Goal: Task Accomplishment & Management: Manage account settings

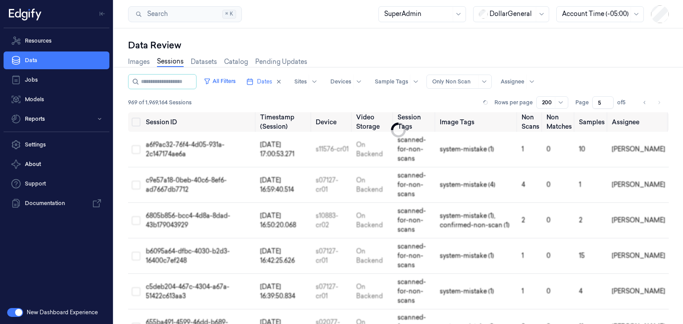
scroll to position [5557, 0]
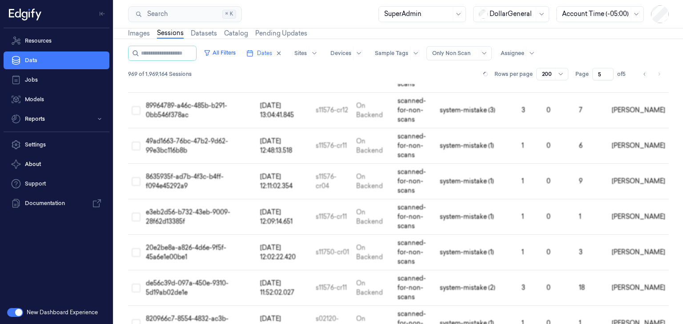
click at [301, 18] on div "Search Search... ⌘ K SuperAdmin DollarGeneral Account Time (-05:00)" at bounding box center [398, 14] width 569 height 28
click at [232, 56] on button "All Filters" at bounding box center [219, 53] width 39 height 14
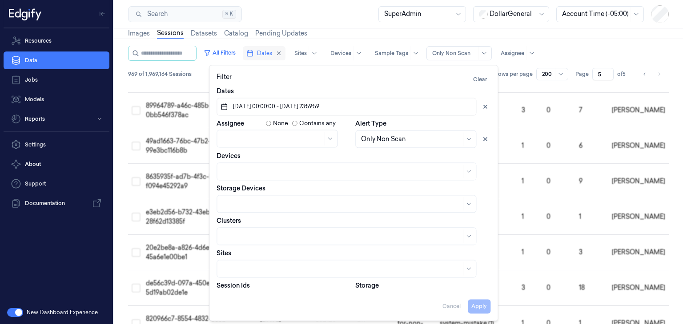
click at [253, 51] on icon "button" at bounding box center [249, 53] width 7 height 7
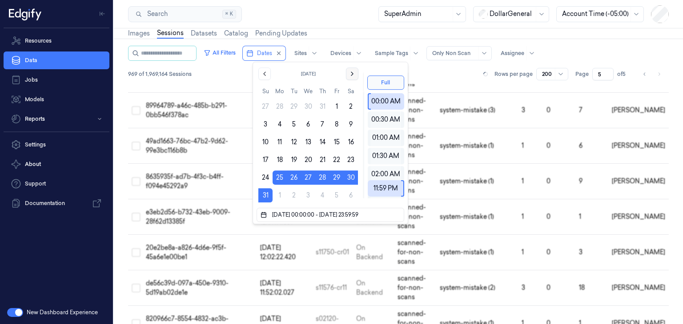
click at [348, 75] on icon "Go to the Next Month" at bounding box center [351, 73] width 7 height 7
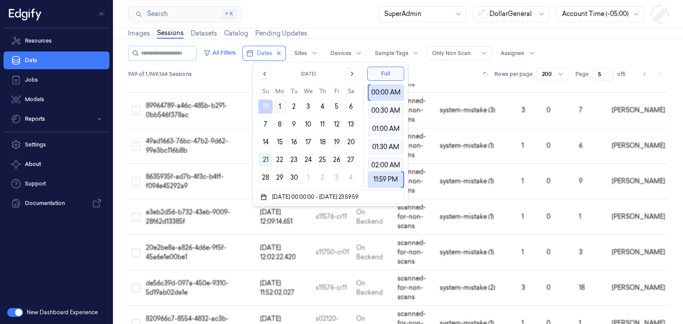
click at [279, 109] on button "1" at bounding box center [279, 107] width 14 height 14
click at [265, 125] on button "7" at bounding box center [265, 124] width 14 height 14
type input "25/08/2025 00:00:00 - 07/09/2025 23:59:59"
click at [447, 72] on div "969 of 1,969,164 Sessions Rows per page 200 Page 5 of 5" at bounding box center [398, 74] width 540 height 12
type input "1"
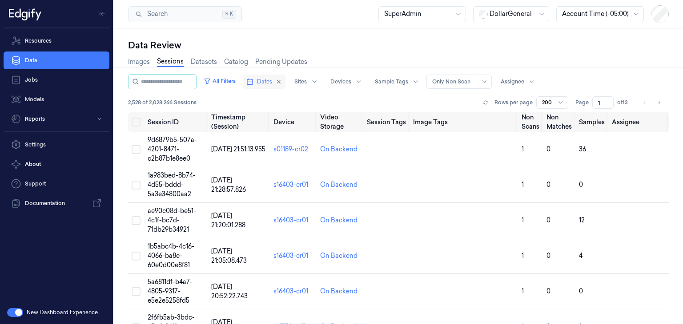
click at [268, 78] on span "Dates" at bounding box center [264, 82] width 15 height 8
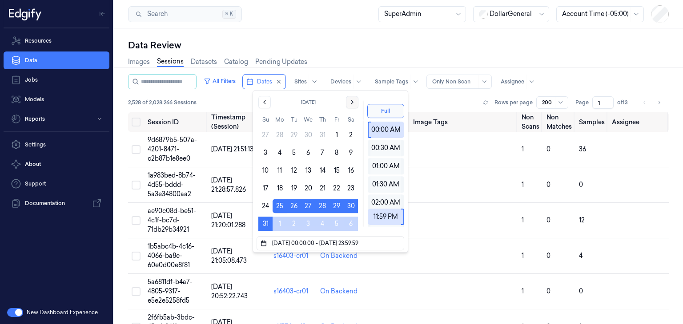
click at [351, 104] on icon "Go to the Next Month" at bounding box center [352, 102] width 2 height 4
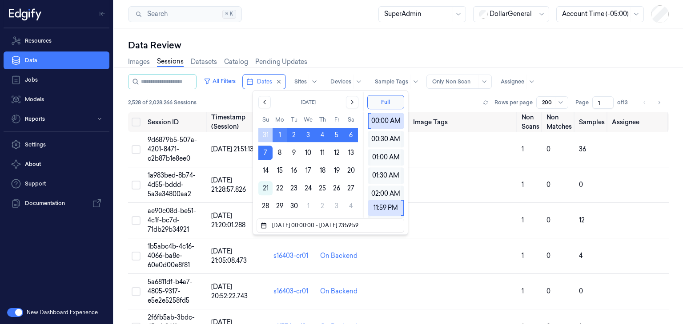
click at [279, 137] on button "1" at bounding box center [279, 135] width 14 height 14
click at [268, 149] on button "7" at bounding box center [265, 153] width 14 height 14
click at [277, 137] on button "1" at bounding box center [279, 135] width 14 height 14
type input "[DATE] 00:00:00 - [DATE] 23:59:59"
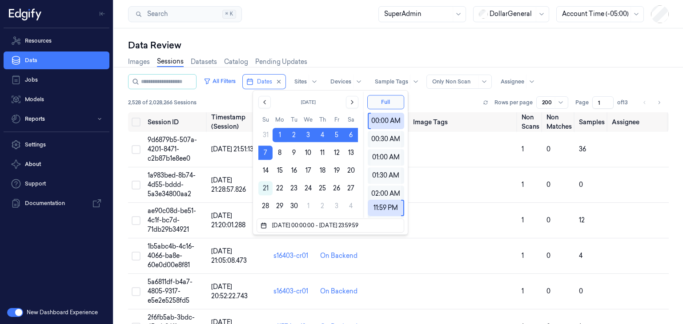
click at [423, 59] on div "Images Sessions Datasets Catalog Pending Updates" at bounding box center [398, 63] width 540 height 23
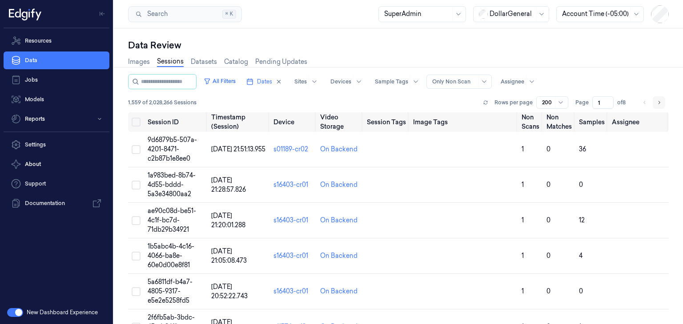
click at [658, 101] on icon "Go to next page" at bounding box center [658, 102] width 5 height 7
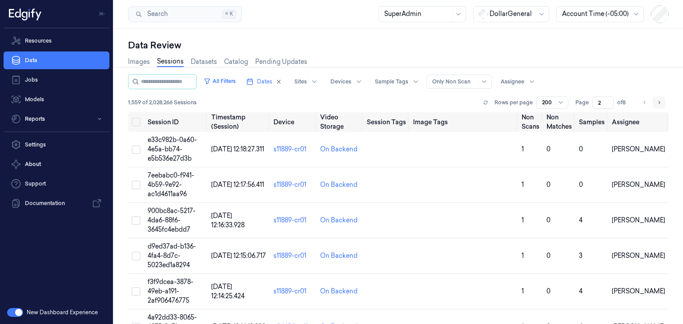
click at [656, 101] on icon "Go to next page" at bounding box center [658, 102] width 5 height 7
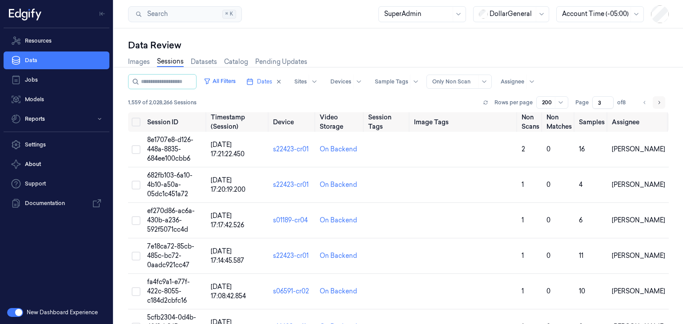
click at [657, 103] on icon "Go to next page" at bounding box center [658, 102] width 5 height 7
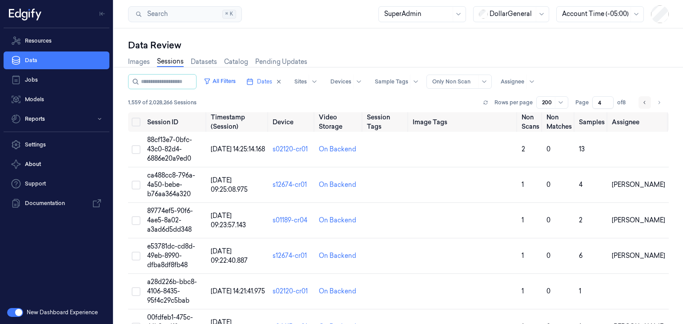
click at [642, 103] on icon "Go to previous page" at bounding box center [644, 102] width 5 height 7
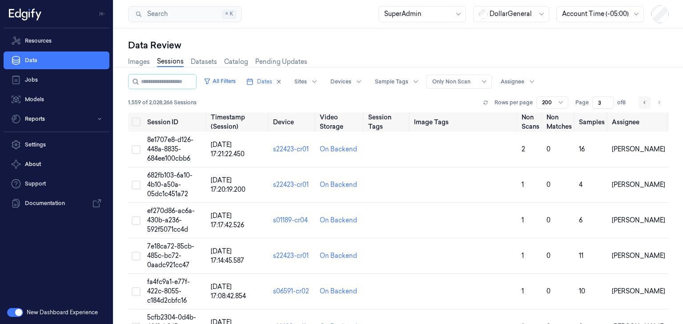
click at [642, 103] on icon "Go to previous page" at bounding box center [644, 102] width 5 height 7
type input "1"
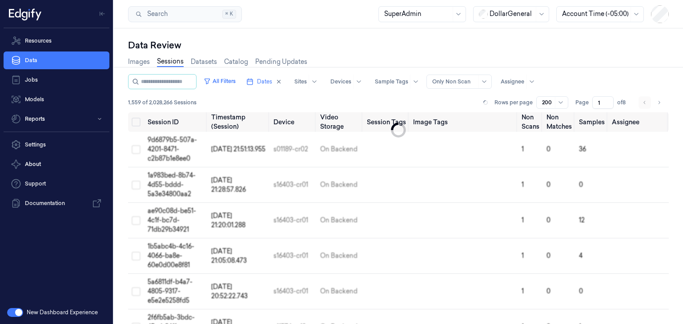
click at [639, 103] on li "pagination" at bounding box center [644, 102] width 12 height 12
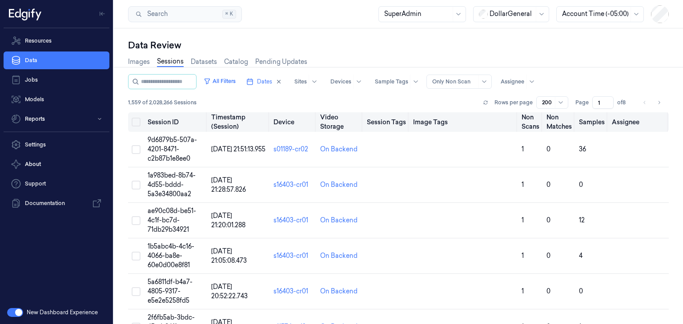
click at [139, 121] on button "Select all" at bounding box center [136, 122] width 9 height 9
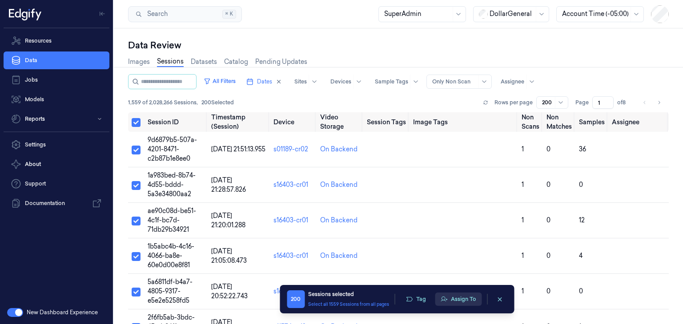
click at [456, 297] on button "Assign To" at bounding box center [458, 299] width 47 height 13
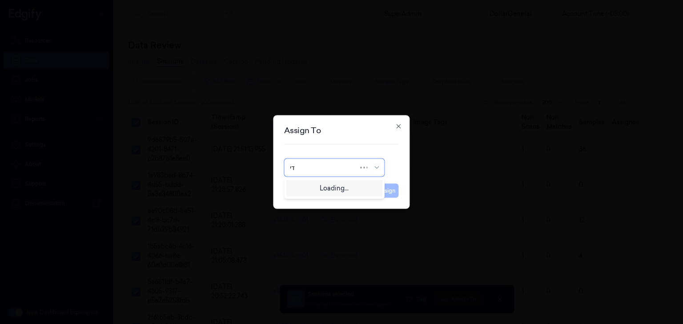
type input "ד"
type input "shany"
click at [343, 187] on div "[PERSON_NAME]" at bounding box center [334, 187] width 89 height 9
click at [380, 189] on button "Assign" at bounding box center [386, 191] width 24 height 14
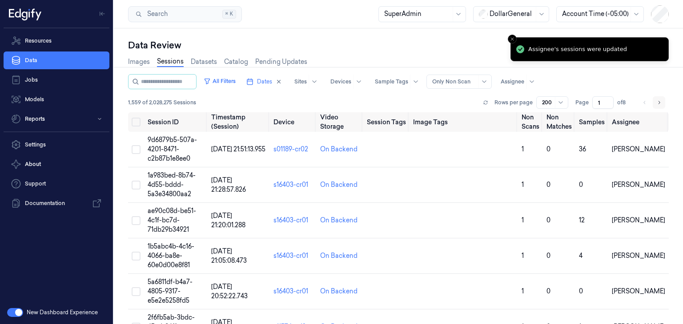
click at [656, 100] on icon "Go to next page" at bounding box center [658, 102] width 5 height 7
type input "2"
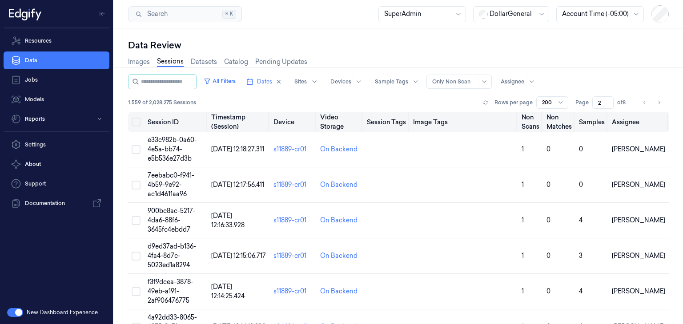
click at [137, 125] on button "Select all" at bounding box center [136, 122] width 9 height 9
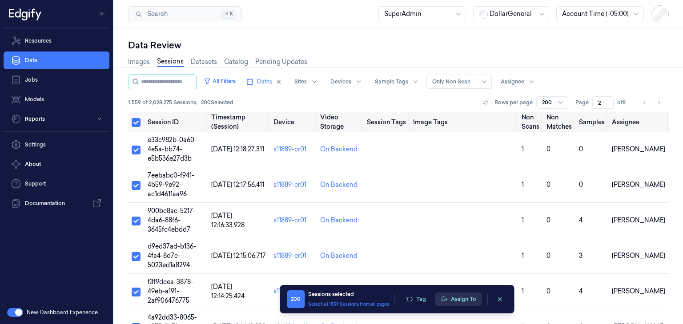
click at [453, 297] on button "Assign To" at bounding box center [458, 299] width 47 height 13
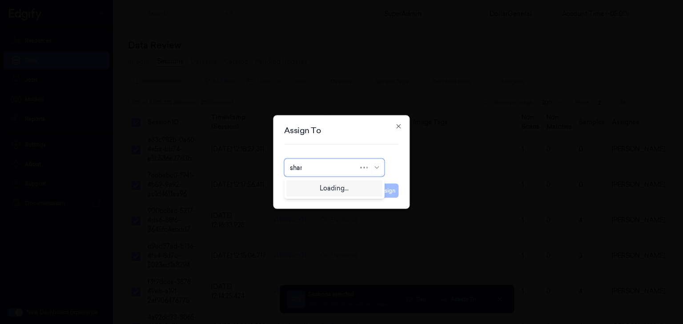
type input "shany"
click at [346, 190] on div "[PERSON_NAME]" at bounding box center [334, 187] width 89 height 9
click at [391, 189] on button "Assign" at bounding box center [386, 191] width 24 height 14
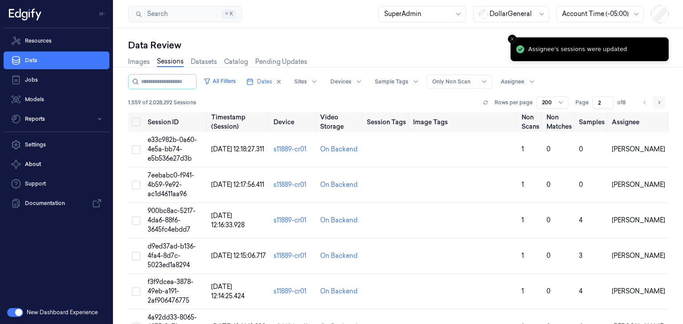
click at [652, 101] on button "Go to next page" at bounding box center [658, 102] width 12 height 12
type input "3"
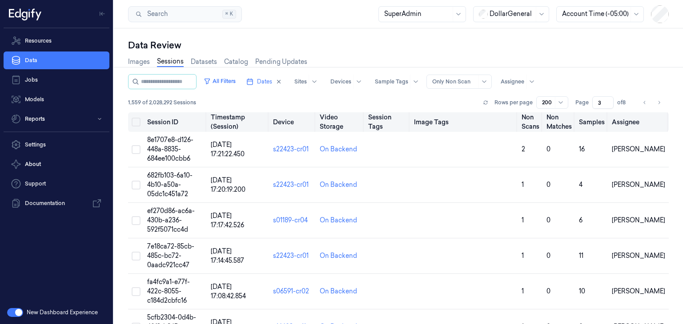
click at [138, 123] on button "Select all" at bounding box center [136, 122] width 9 height 9
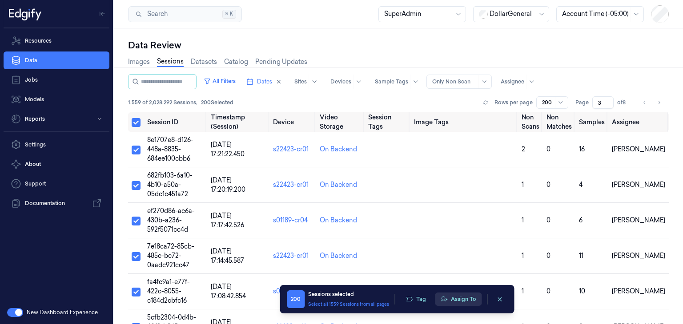
click at [467, 302] on button "Assign To" at bounding box center [458, 299] width 47 height 13
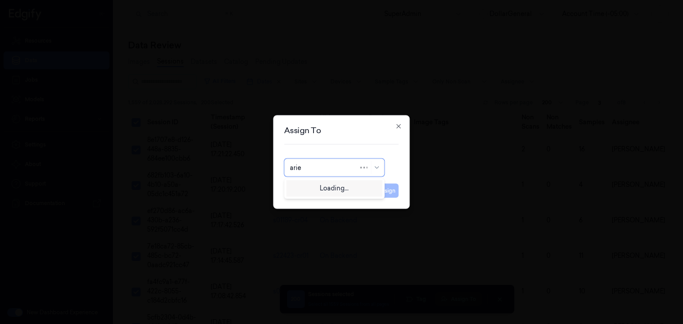
type input "ariel"
click at [360, 189] on div "[PERSON_NAME]" at bounding box center [334, 187] width 89 height 9
click at [360, 189] on button "Cancel" at bounding box center [357, 191] width 26 height 14
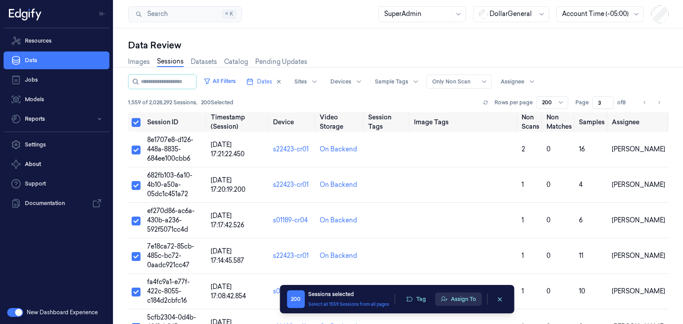
click at [450, 297] on button "Assign To" at bounding box center [458, 299] width 47 height 13
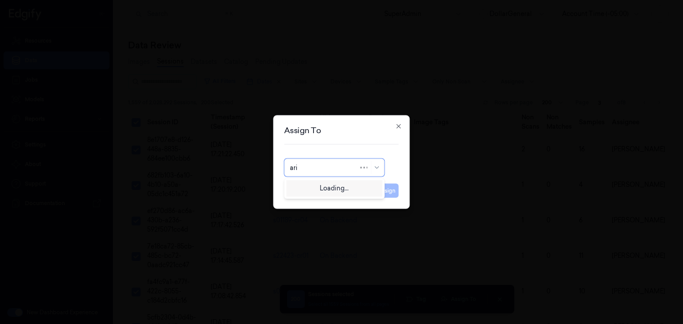
type input "arie"
click at [327, 184] on div "[PERSON_NAME]" at bounding box center [316, 187] width 53 height 9
click at [387, 195] on button "Assign" at bounding box center [386, 191] width 24 height 14
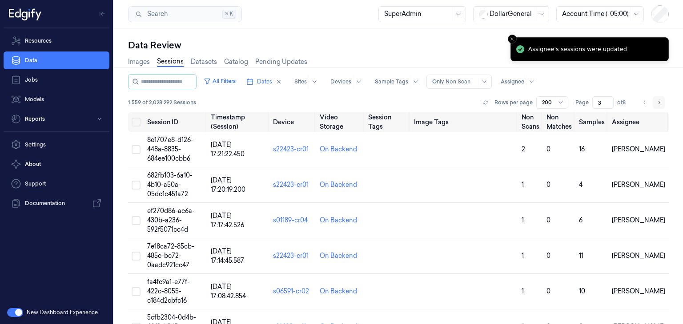
click at [652, 103] on button "Go to next page" at bounding box center [658, 102] width 12 height 12
type input "4"
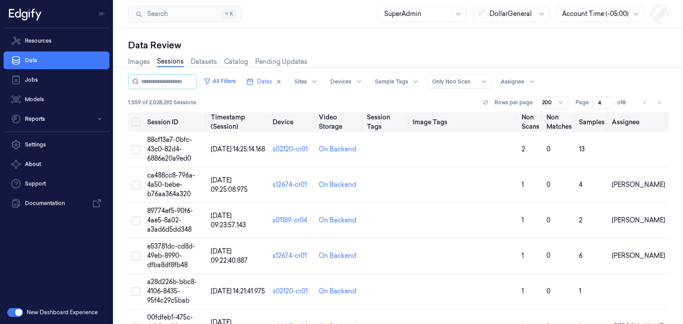
click at [131, 125] on th at bounding box center [136, 122] width 16 height 20
click at [139, 124] on button "Select all" at bounding box center [136, 122] width 9 height 9
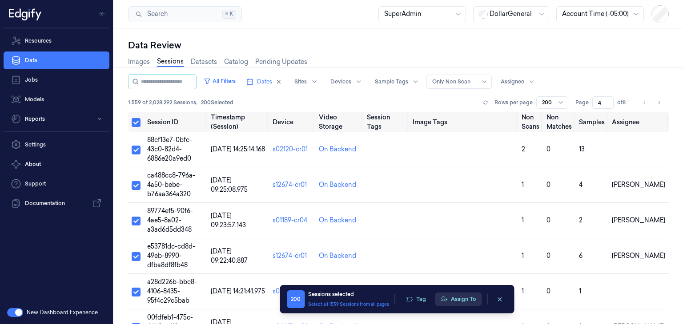
click at [467, 299] on button "Assign To" at bounding box center [458, 299] width 47 height 13
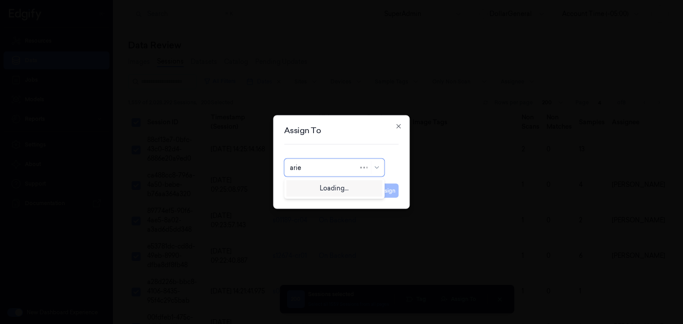
type input "ariel"
click at [327, 190] on div "[PERSON_NAME]" at bounding box center [334, 187] width 89 height 9
click at [387, 194] on button "Assign" at bounding box center [386, 191] width 24 height 14
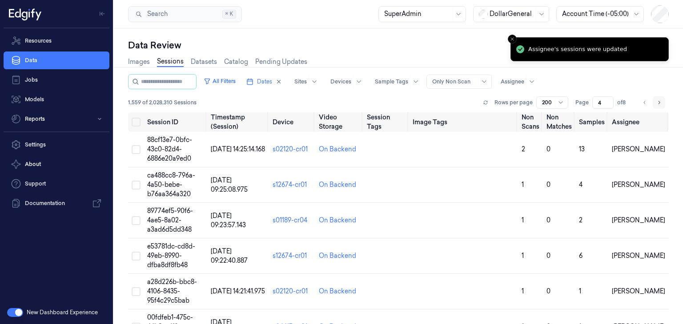
click at [656, 101] on icon "Go to next page" at bounding box center [658, 102] width 5 height 7
type input "5"
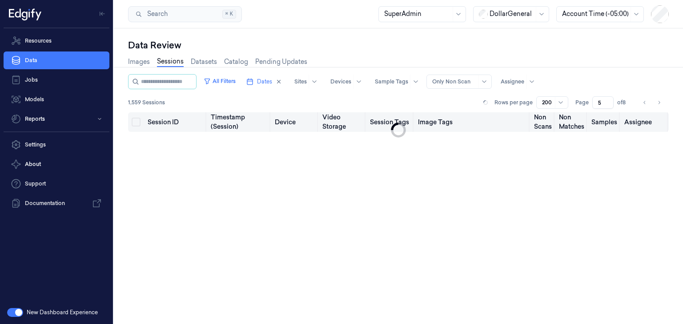
click at [133, 123] on button "Select all" at bounding box center [136, 122] width 9 height 9
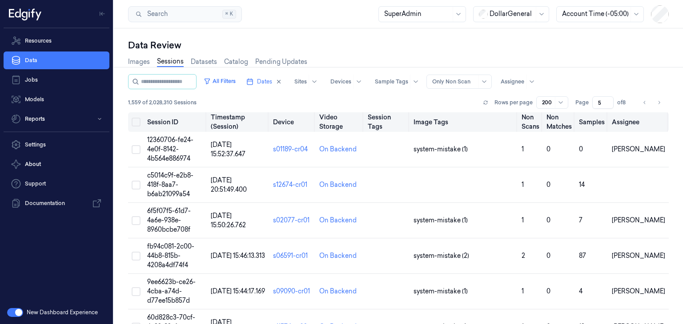
click at [139, 123] on button "Select all" at bounding box center [136, 122] width 9 height 9
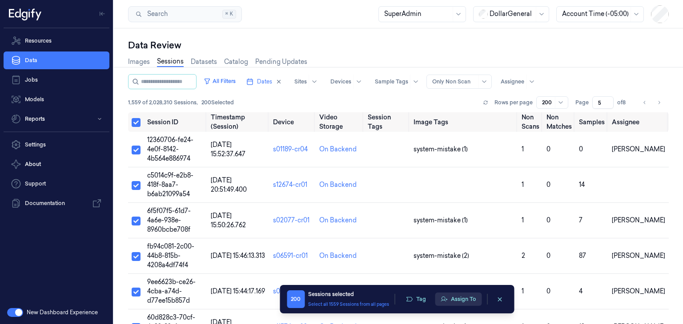
click at [466, 296] on button "Assign To" at bounding box center [458, 299] width 47 height 13
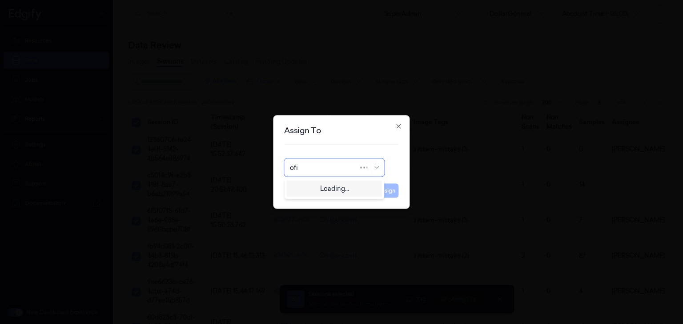
type input "ofir"
click at [348, 191] on div "[PERSON_NAME]" at bounding box center [334, 187] width 89 height 9
click at [380, 192] on button "Assign" at bounding box center [386, 191] width 24 height 14
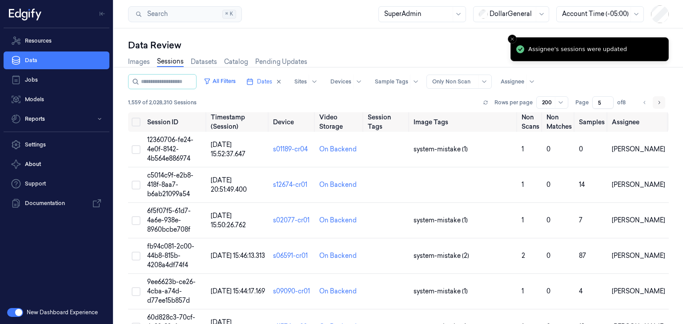
click at [659, 100] on button "Go to next page" at bounding box center [658, 102] width 12 height 12
type input "6"
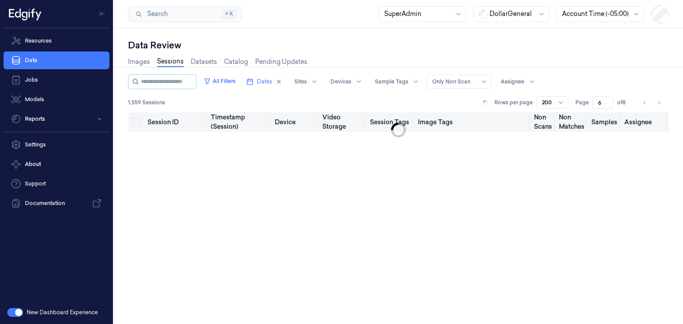
click at [133, 121] on button "Select all" at bounding box center [136, 122] width 9 height 9
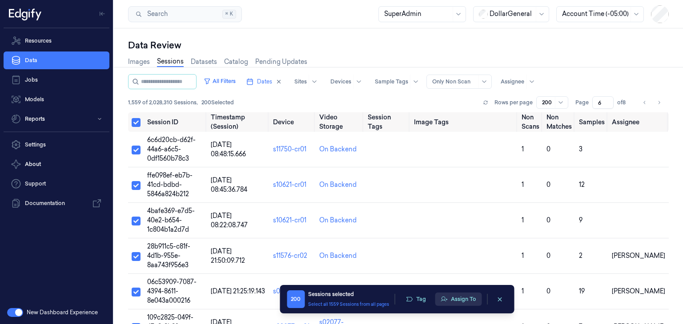
click at [450, 301] on button "Assign To" at bounding box center [458, 299] width 47 height 13
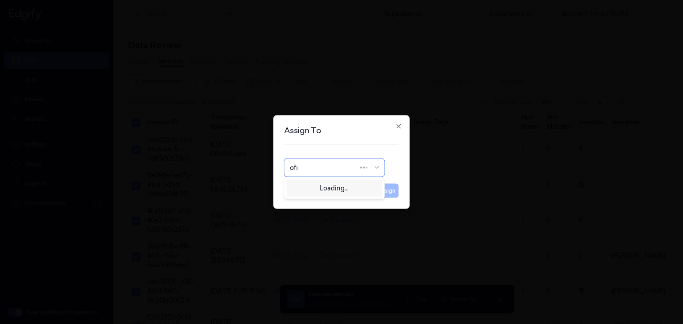
type input "ofir"
click at [352, 187] on div "[PERSON_NAME]" at bounding box center [334, 187] width 89 height 9
click at [380, 189] on button "Assign" at bounding box center [386, 191] width 24 height 14
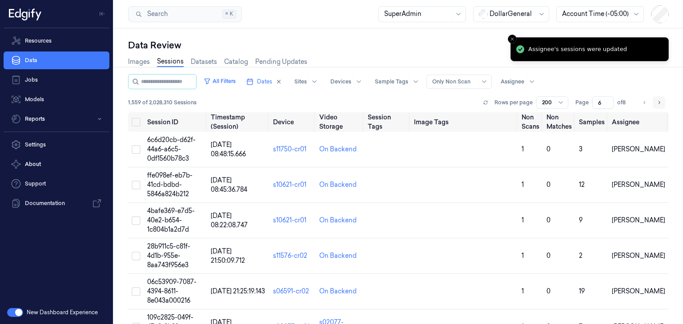
click at [657, 104] on icon "Go to next page" at bounding box center [658, 102] width 5 height 7
type input "7"
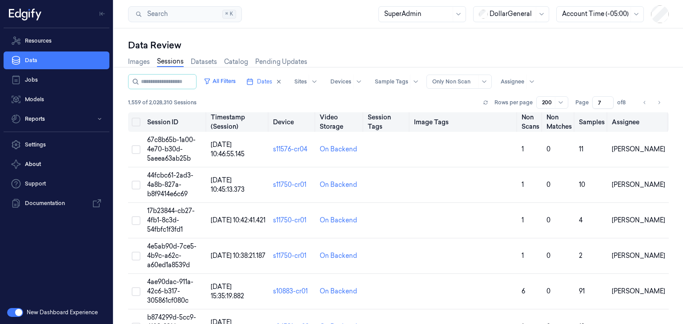
click at [137, 124] on button "Select all" at bounding box center [136, 122] width 9 height 9
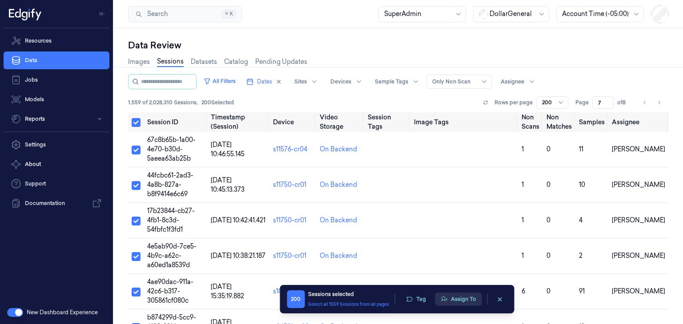
click at [458, 297] on button "Assign To" at bounding box center [458, 299] width 47 height 13
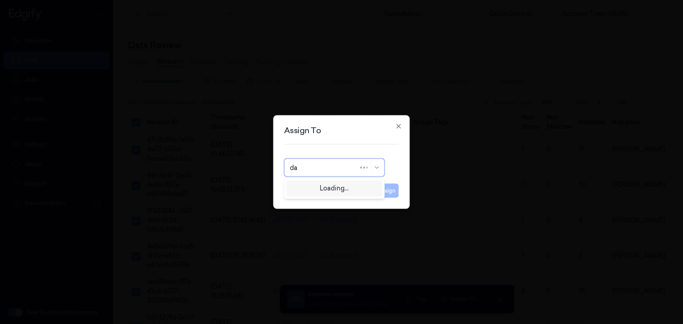
type input "d"
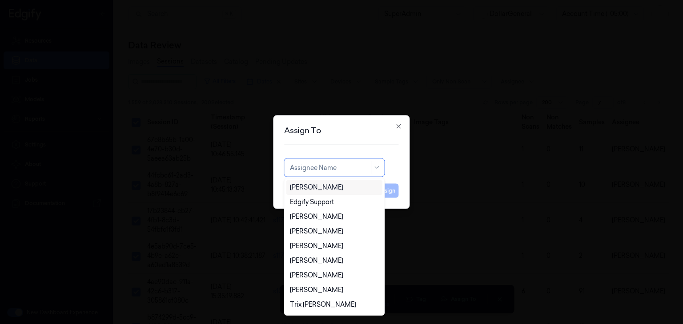
click at [339, 188] on div "[PERSON_NAME]" at bounding box center [334, 187] width 89 height 9
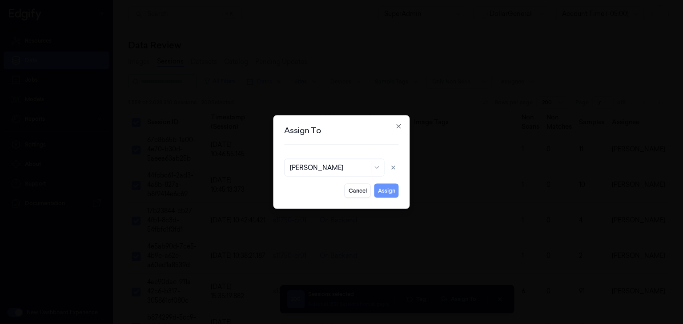
click at [382, 191] on button "Assign" at bounding box center [386, 191] width 24 height 14
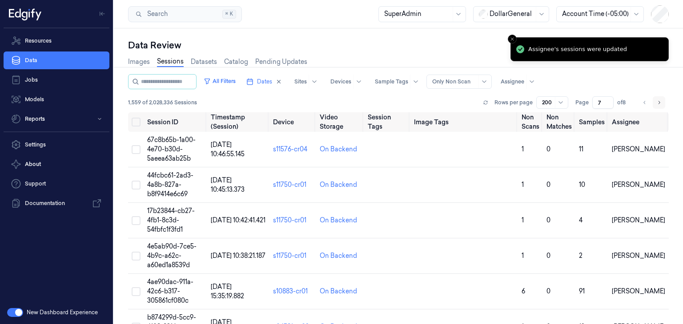
click at [656, 104] on icon "Go to next page" at bounding box center [658, 102] width 5 height 7
type input "8"
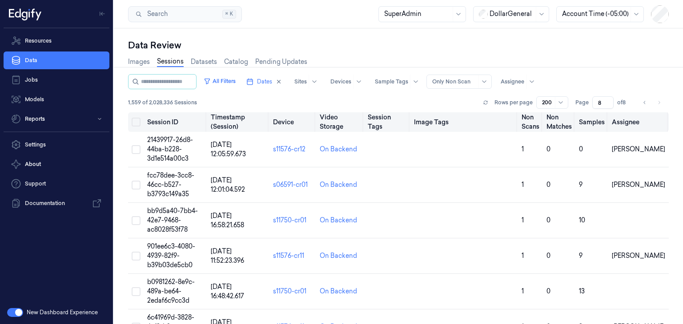
click at [137, 123] on button "Select all" at bounding box center [136, 122] width 9 height 9
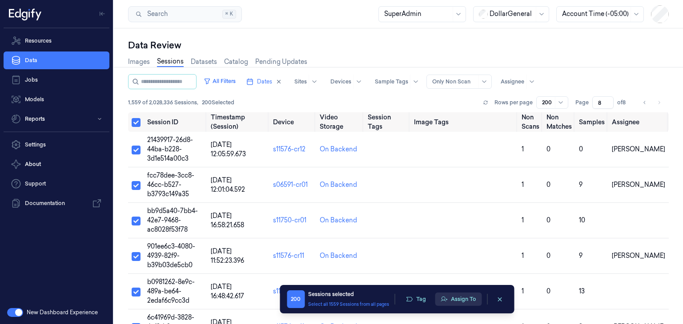
click at [457, 304] on button "Assign To" at bounding box center [458, 299] width 47 height 13
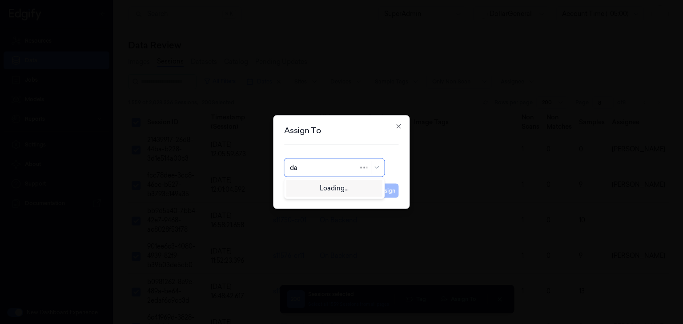
type input "d"
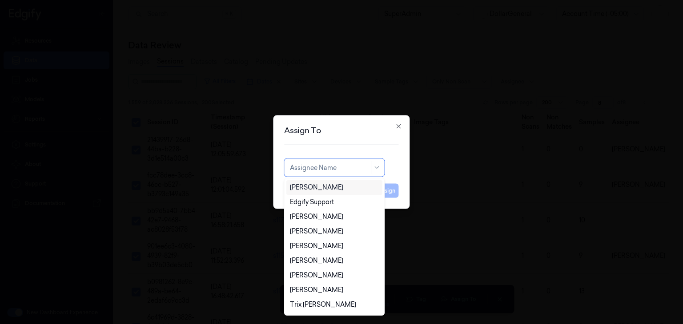
click at [348, 189] on div "[PERSON_NAME]" at bounding box center [334, 187] width 89 height 9
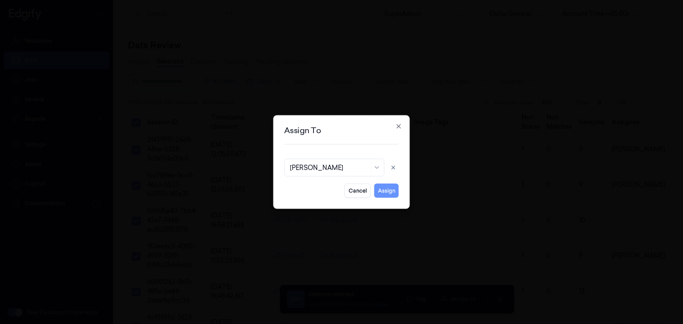
click at [381, 189] on button "Assign" at bounding box center [386, 191] width 24 height 14
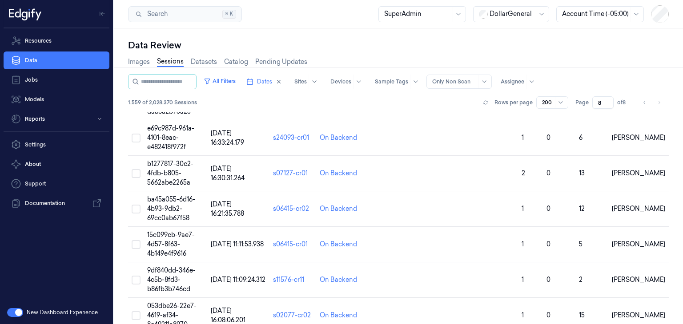
scroll to position [297, 0]
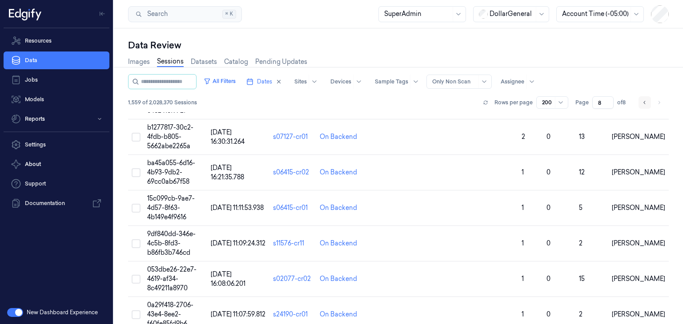
click at [642, 102] on icon "Go to previous page" at bounding box center [644, 102] width 5 height 7
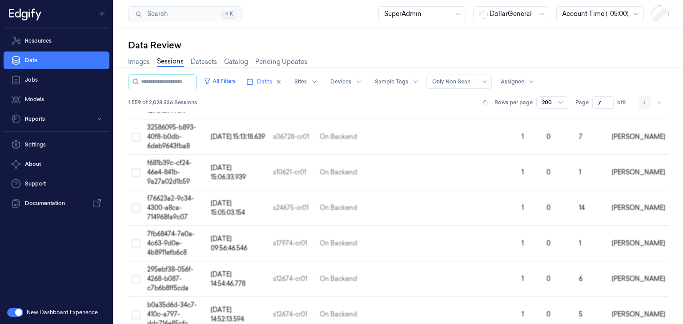
click at [642, 102] on icon "Go to previous page" at bounding box center [644, 102] width 5 height 7
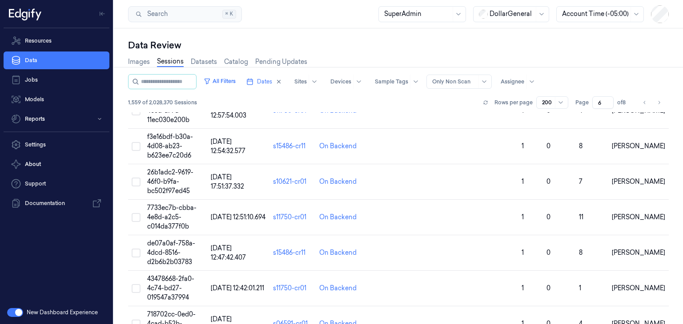
scroll to position [5789, 0]
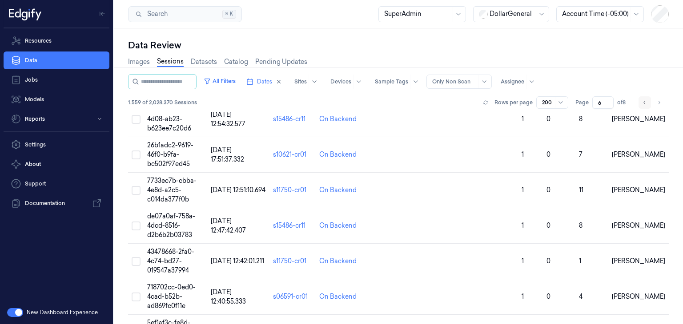
click at [645, 103] on button "Go to previous page" at bounding box center [644, 102] width 12 height 12
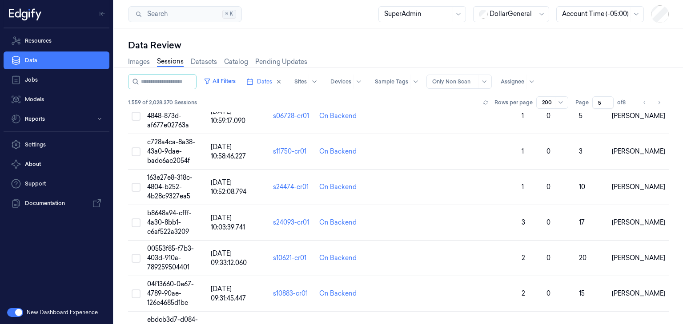
scroll to position [38, 0]
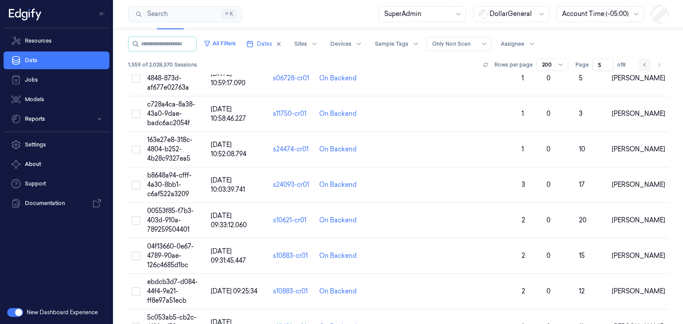
click at [645, 61] on button "Go to previous page" at bounding box center [644, 65] width 12 height 12
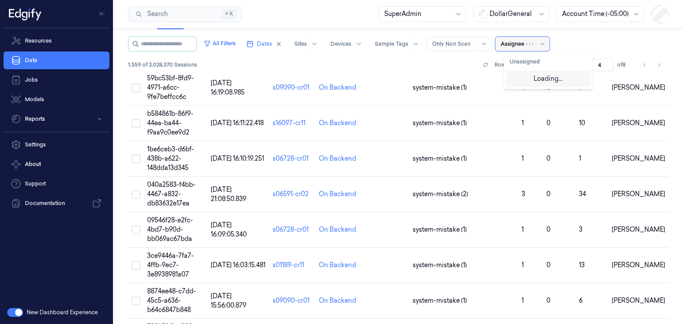
click at [522, 46] on div at bounding box center [512, 44] width 24 height 8
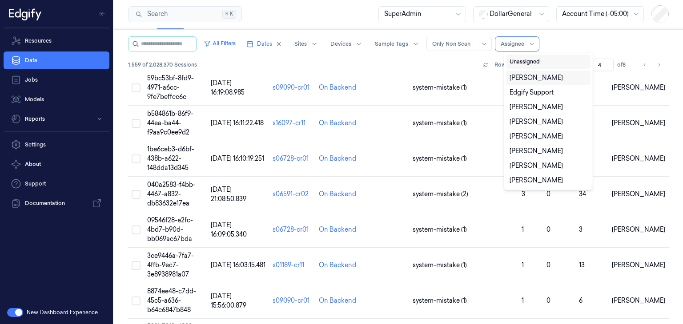
click at [526, 59] on button "Unassigned" at bounding box center [548, 62] width 84 height 14
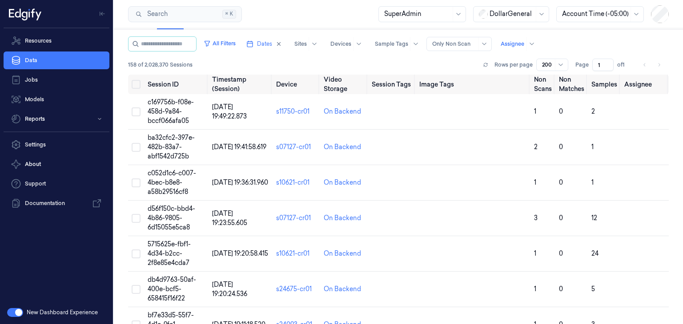
click at [626, 44] on div "All Filters Dates Sites Devices Sample Tags Alert Type Only Non Scan Assignee" at bounding box center [398, 43] width 540 height 15
click at [139, 80] on button "Select all" at bounding box center [136, 84] width 9 height 9
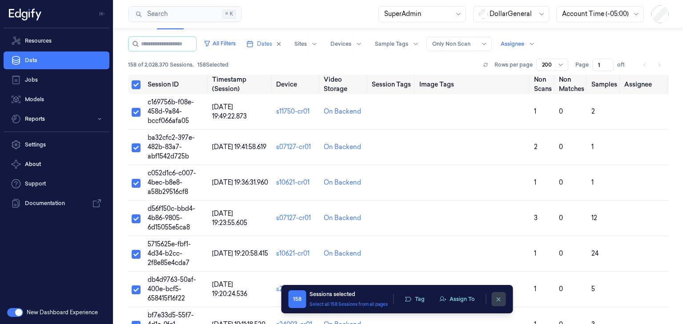
click at [501, 304] on button "clearSelection" at bounding box center [498, 299] width 14 height 14
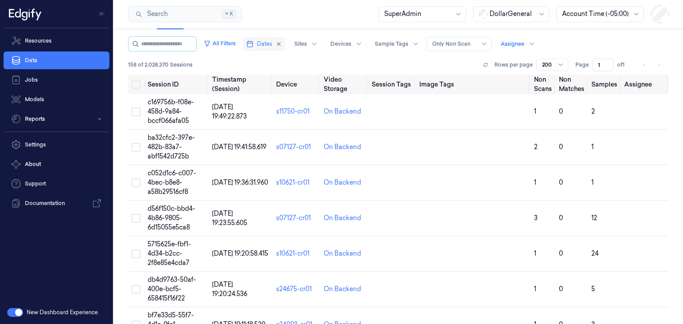
click at [272, 42] on span "Dates" at bounding box center [264, 44] width 15 height 8
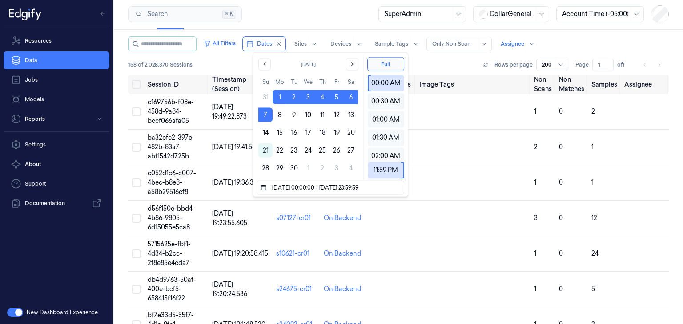
click at [449, 60] on div "158 of 2,028,370 Sessions Rows per page 200 Page 1 of 1" at bounding box center [398, 65] width 540 height 12
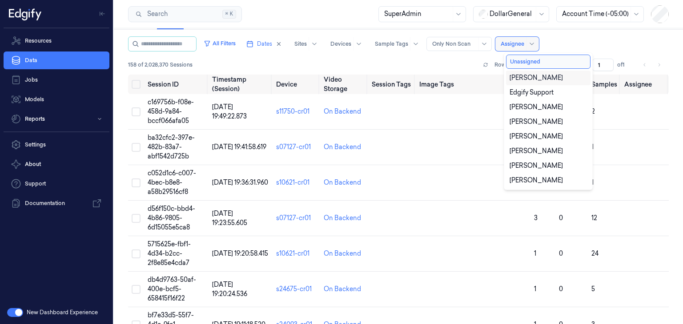
click at [524, 40] on div at bounding box center [512, 44] width 24 height 8
click at [535, 61] on button "Unassigned" at bounding box center [548, 62] width 84 height 14
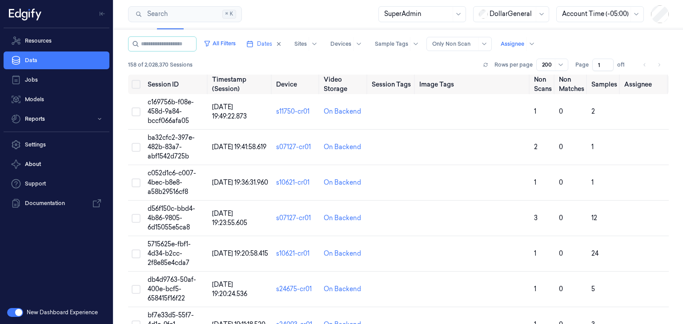
click at [441, 64] on div "158 of 2,028,370 Sessions Rows per page 200 Page 1 of 1" at bounding box center [398, 65] width 540 height 12
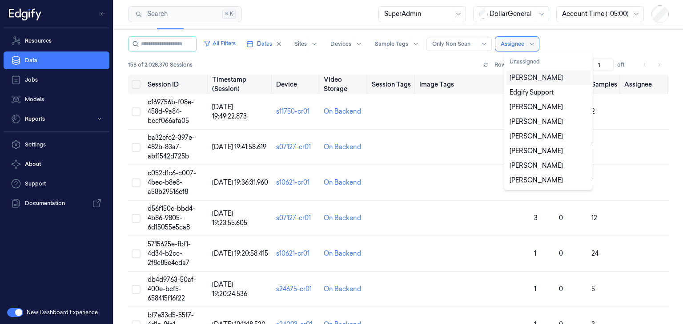
click at [523, 42] on div at bounding box center [512, 44] width 24 height 8
click at [523, 78] on div "[PERSON_NAME]" at bounding box center [535, 77] width 53 height 9
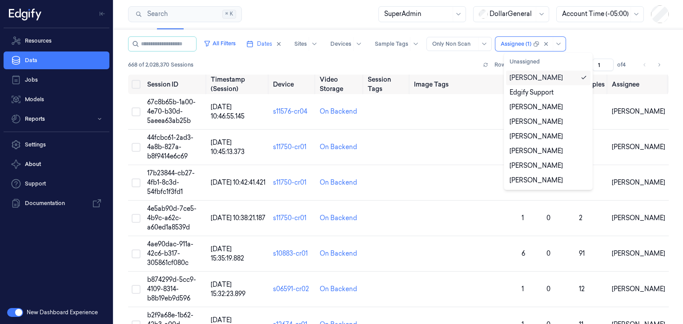
click at [523, 78] on div "[PERSON_NAME]" at bounding box center [535, 77] width 53 height 9
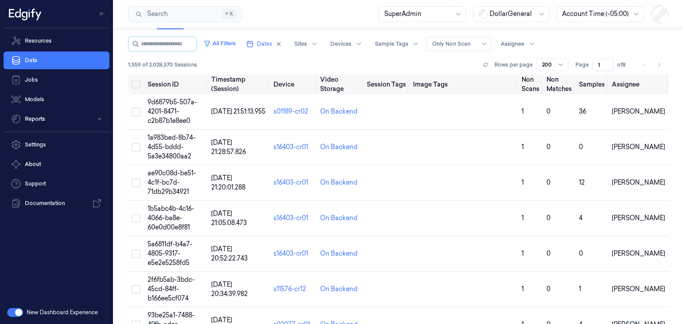
click at [611, 49] on div "All Filters Dates Sites Devices Sample Tags Alert Type Only Non Scan Assignee" at bounding box center [398, 43] width 540 height 15
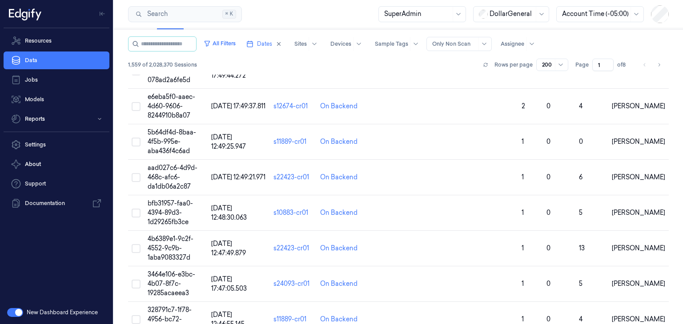
scroll to position [6172, 0]
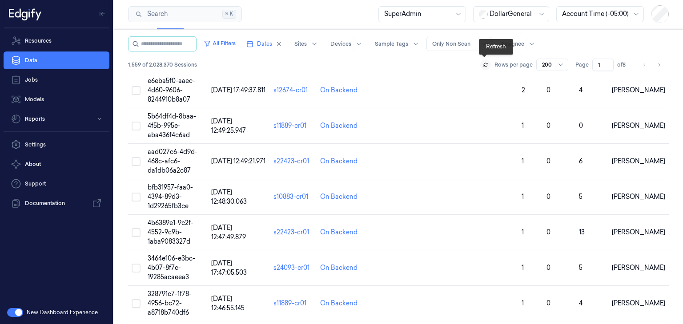
click at [486, 66] on button at bounding box center [485, 65] width 11 height 11
click at [658, 67] on icon "Go to next page" at bounding box center [658, 64] width 5 height 7
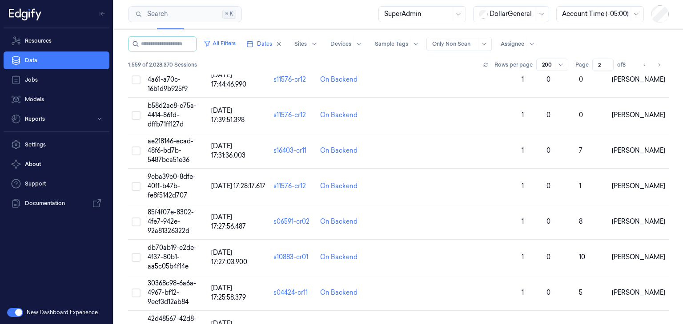
scroll to position [6868, 0]
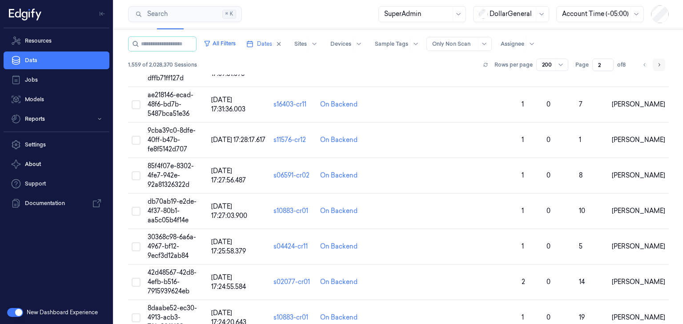
click at [656, 64] on icon "Go to next page" at bounding box center [658, 64] width 5 height 7
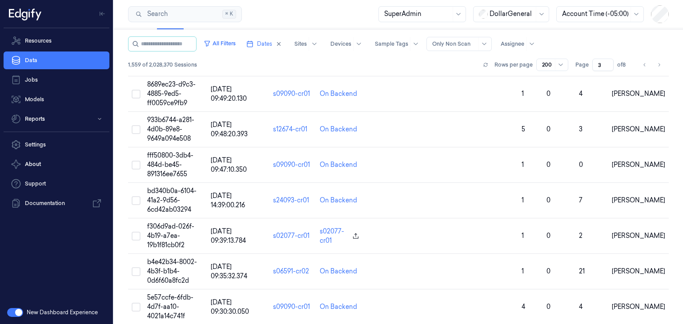
scroll to position [6859, 0]
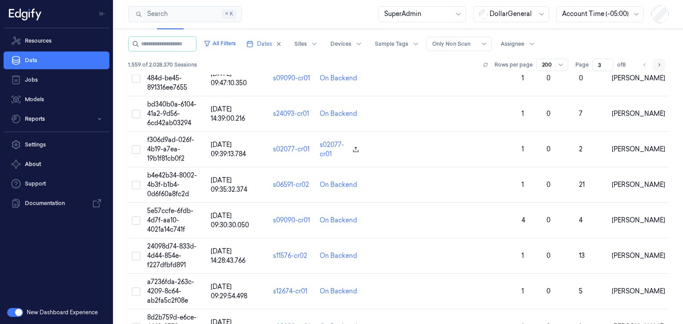
click at [656, 62] on icon "Go to next page" at bounding box center [658, 64] width 5 height 7
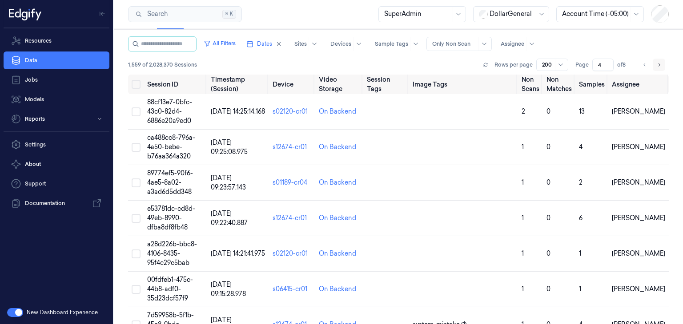
click at [657, 67] on icon "Go to next page" at bounding box center [658, 64] width 5 height 7
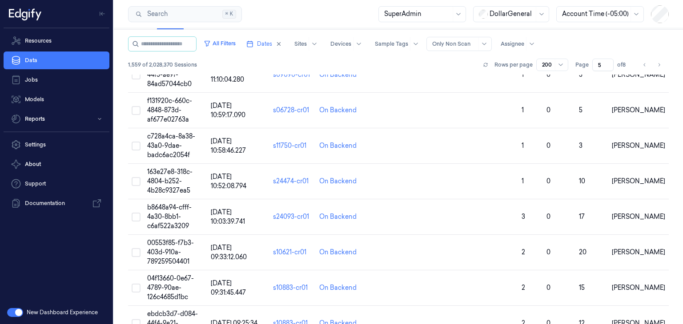
scroll to position [6859, 0]
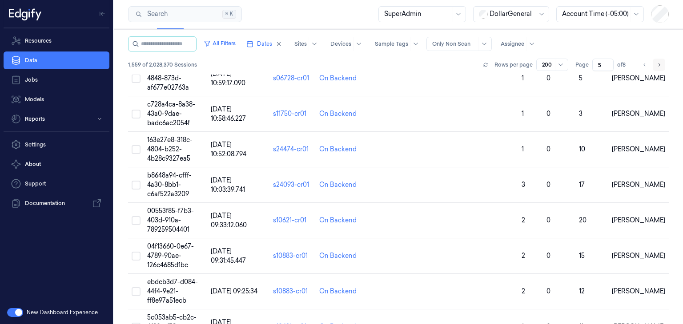
click at [658, 62] on icon "Go to next page" at bounding box center [658, 64] width 5 height 7
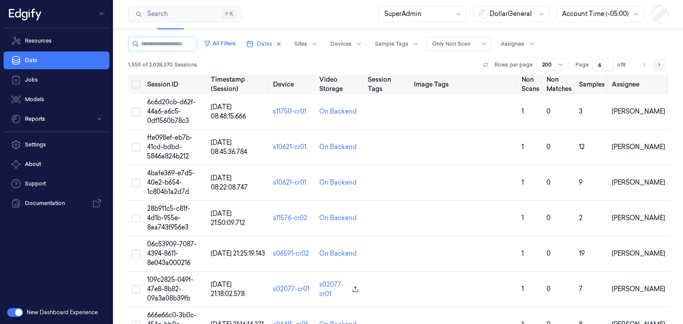
click at [658, 65] on icon "Go to next page" at bounding box center [659, 64] width 2 height 3
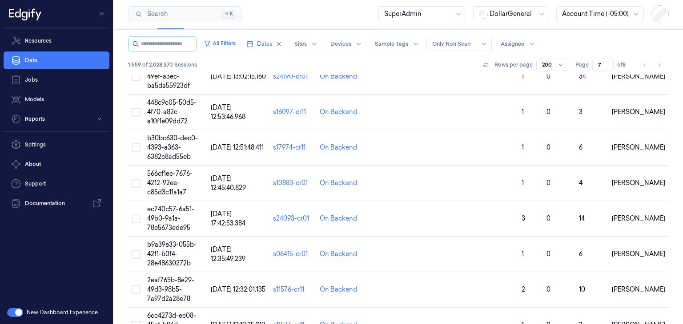
scroll to position [6868, 0]
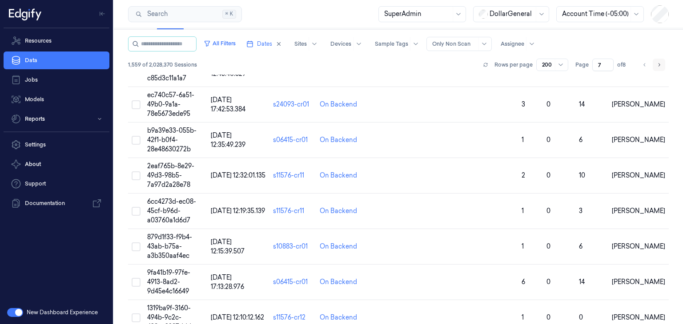
click at [656, 66] on icon "Go to next page" at bounding box center [658, 64] width 5 height 7
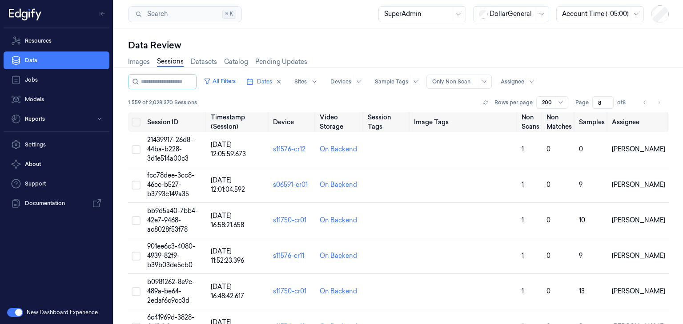
click at [656, 105] on li "pagination" at bounding box center [658, 102] width 12 height 12
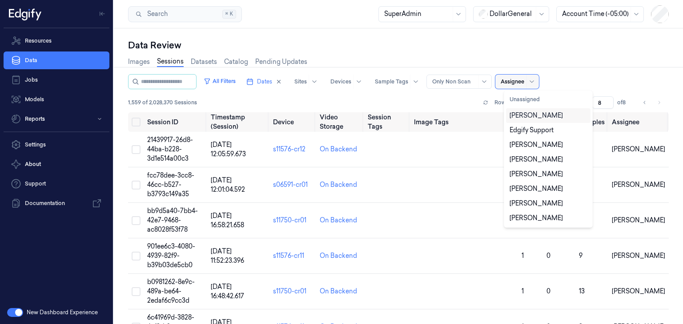
click at [515, 83] on div at bounding box center [512, 82] width 24 height 8
click at [517, 98] on button "Unassigned" at bounding box center [548, 99] width 84 height 14
type input "1"
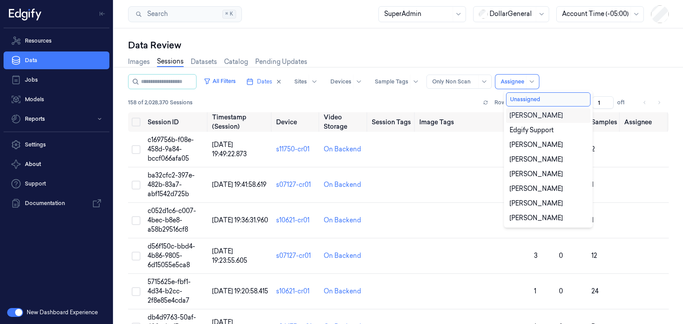
click at [439, 103] on div "158 of 2,028,370 Sessions Rows per page 200 Page 1 of 1" at bounding box center [398, 102] width 540 height 12
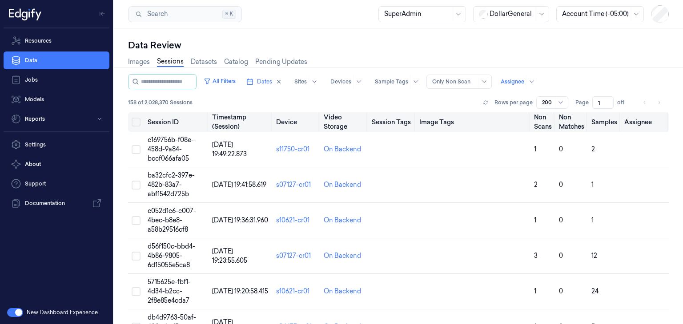
click at [136, 124] on button "Select all" at bounding box center [136, 122] width 9 height 9
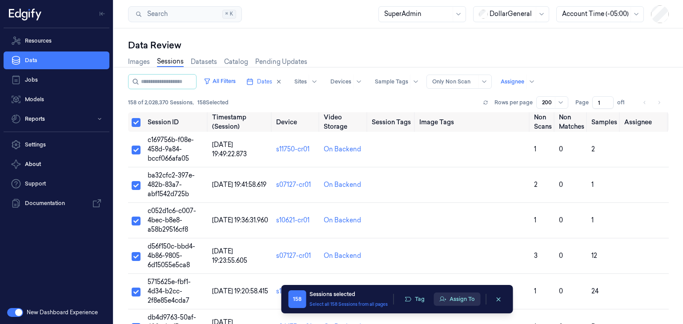
click at [450, 298] on button "Assign To" at bounding box center [456, 299] width 47 height 13
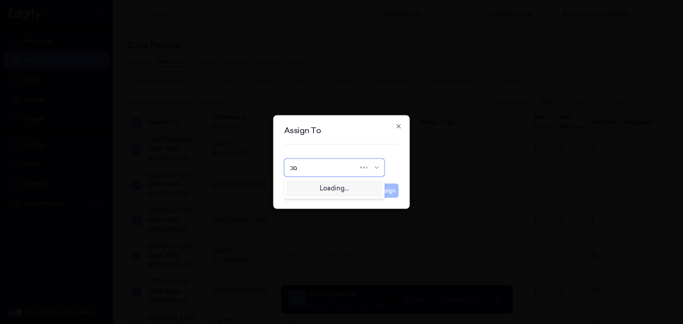
type input "ם"
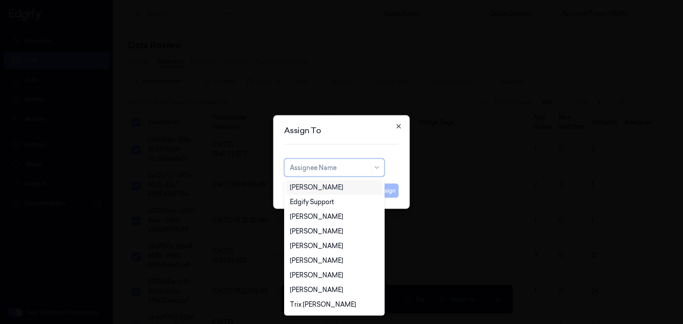
click at [398, 127] on icon "button" at bounding box center [398, 126] width 4 height 4
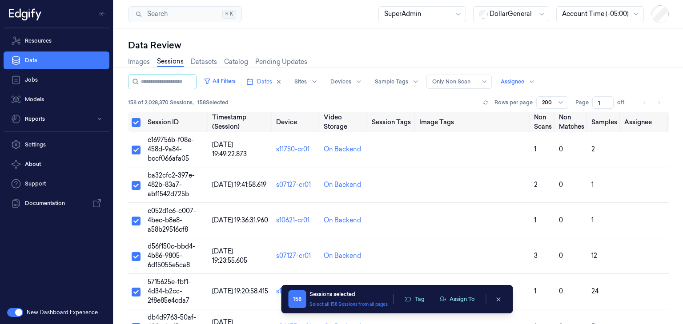
click at [555, 103] on div at bounding box center [560, 103] width 11 height 12
click at [548, 123] on div "50" at bounding box center [549, 119] width 20 height 9
click at [136, 122] on button "Select all" at bounding box center [136, 122] width 9 height 9
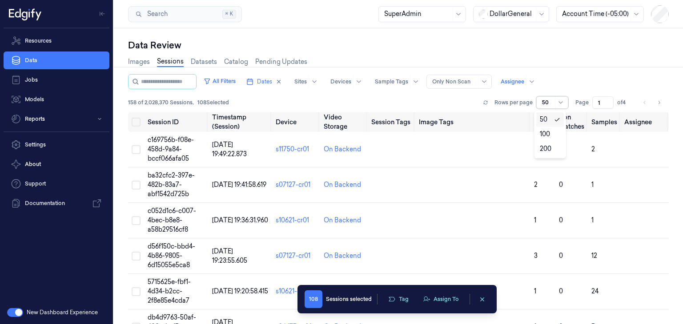
click at [559, 107] on div at bounding box center [560, 103] width 11 height 12
click at [546, 143] on div "200" at bounding box center [550, 149] width 28 height 15
click at [135, 122] on button "Select all" at bounding box center [136, 122] width 9 height 9
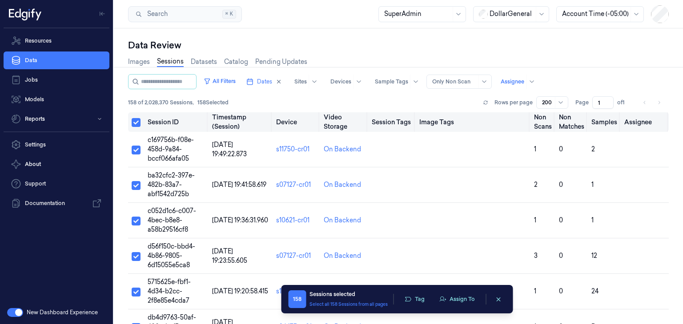
click at [135, 122] on button "Select all" at bounding box center [136, 122] width 9 height 9
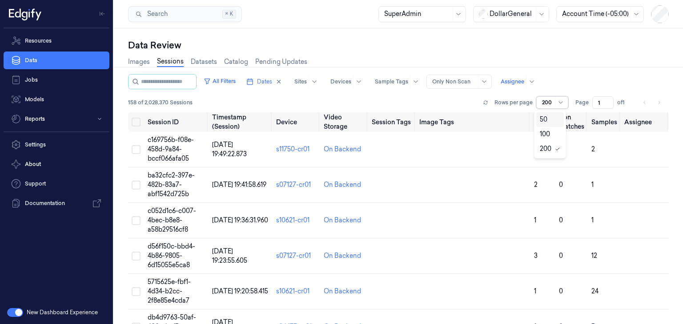
click at [557, 103] on div at bounding box center [561, 102] width 9 height 7
click at [548, 120] on div "50" at bounding box center [549, 119] width 20 height 9
click at [136, 121] on button "Select all" at bounding box center [136, 122] width 9 height 9
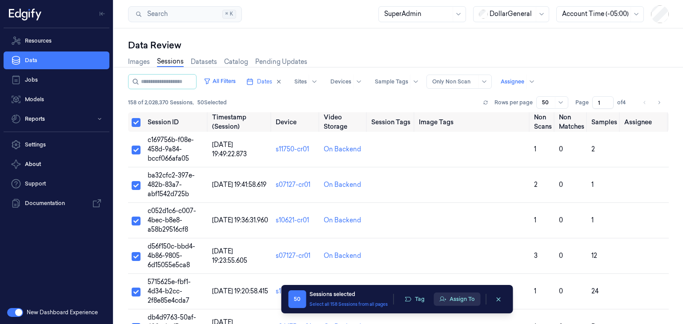
click at [462, 304] on button "Assign To" at bounding box center [456, 299] width 47 height 13
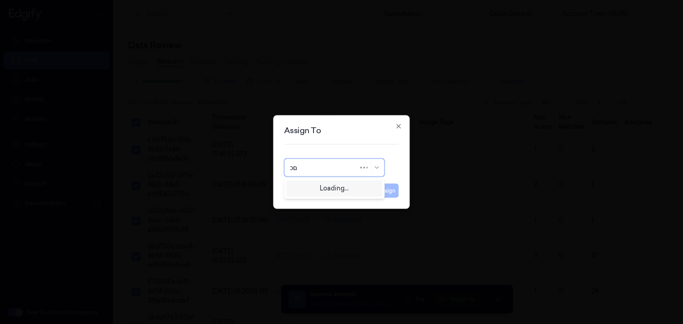
type input "ם"
type input "ofir"
click at [334, 190] on div "[PERSON_NAME]" at bounding box center [316, 187] width 53 height 9
click at [382, 188] on button "Assign" at bounding box center [386, 191] width 24 height 14
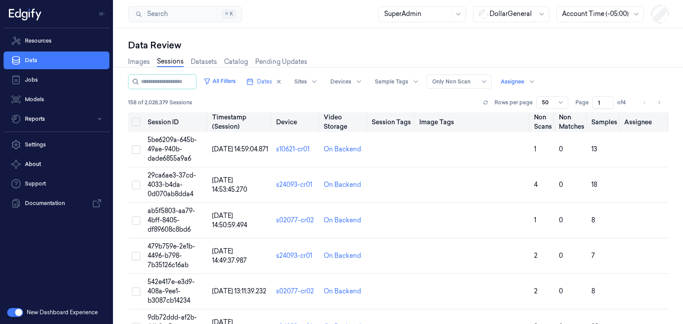
click at [136, 123] on button "Select all" at bounding box center [136, 122] width 9 height 9
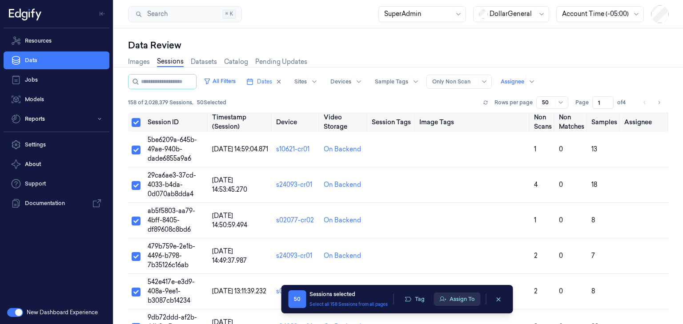
click at [461, 304] on button "Assign To" at bounding box center [456, 299] width 47 height 13
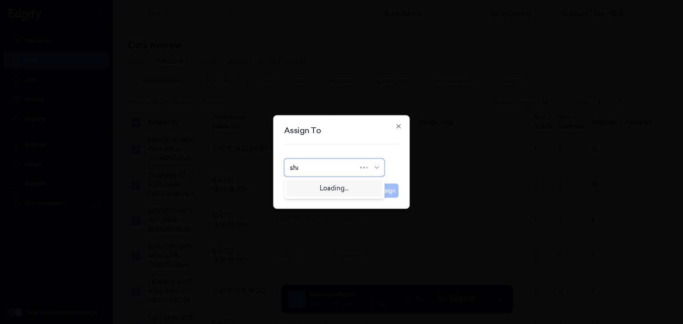
type input "shan"
click at [334, 201] on div "[PERSON_NAME]" at bounding box center [316, 202] width 53 height 9
click at [382, 189] on button "Assign" at bounding box center [386, 191] width 24 height 14
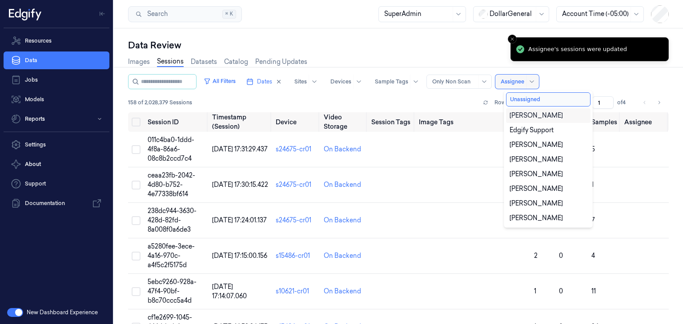
click at [524, 84] on div at bounding box center [512, 82] width 24 height 8
click at [528, 114] on div "[PERSON_NAME]" at bounding box center [535, 115] width 53 height 9
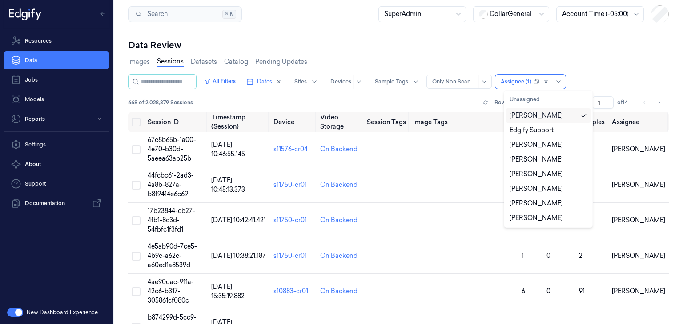
click at [528, 114] on div "[PERSON_NAME]" at bounding box center [535, 115] width 53 height 9
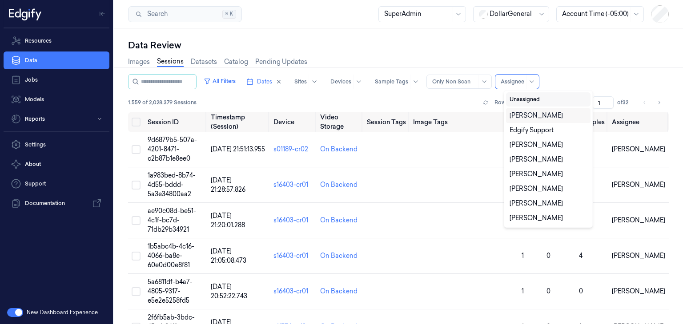
click at [538, 98] on button "Unassigned" at bounding box center [548, 99] width 84 height 14
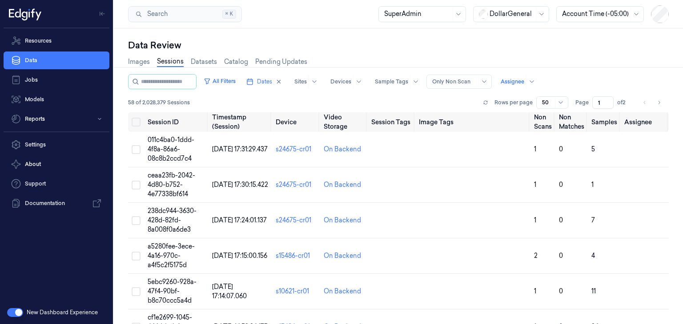
click at [443, 102] on div "58 of 2,028,379 Sessions Rows per page 50 Page 1 of 2" at bounding box center [398, 102] width 540 height 12
click at [557, 100] on icon at bounding box center [560, 102] width 7 height 7
click at [546, 132] on div "100" at bounding box center [544, 134] width 10 height 9
click at [138, 125] on button "Select all" at bounding box center [136, 122] width 9 height 9
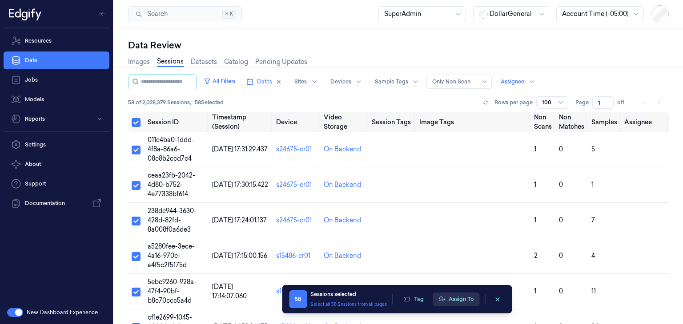
click at [456, 301] on button "Assign To" at bounding box center [455, 299] width 47 height 13
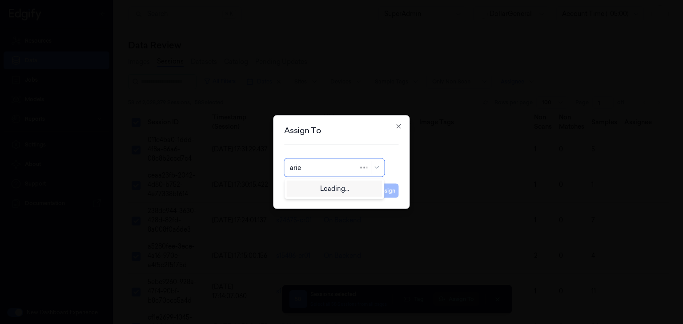
type input "ariel"
click at [333, 182] on div "[PERSON_NAME]" at bounding box center [334, 187] width 96 height 15
click at [383, 187] on button "Assign" at bounding box center [386, 191] width 24 height 14
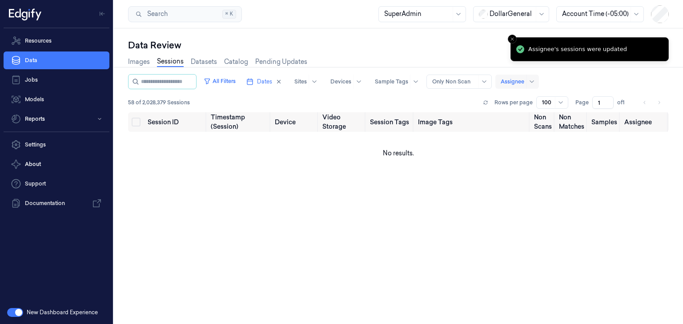
click at [519, 82] on div at bounding box center [512, 82] width 24 height 8
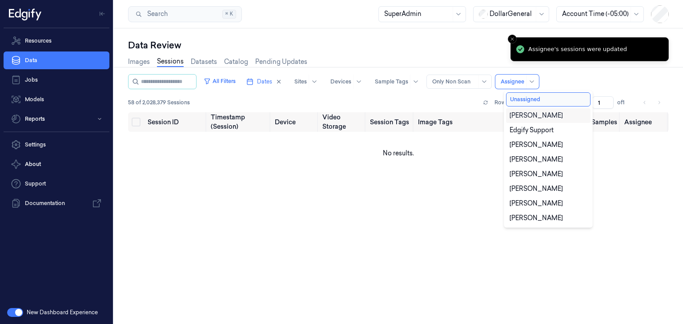
click at [527, 118] on div "[PERSON_NAME]" at bounding box center [535, 115] width 53 height 9
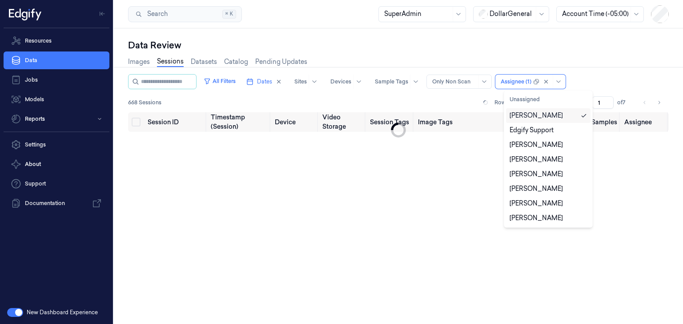
click at [527, 118] on div "[PERSON_NAME]" at bounding box center [535, 115] width 53 height 9
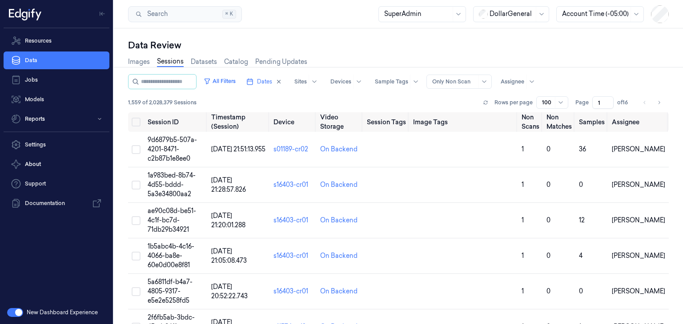
click at [584, 83] on div "All Filters Dates Sites Devices Sample Tags Alert Type Only Non Scan Assignee" at bounding box center [398, 81] width 540 height 15
click at [657, 104] on icon "Go to next page" at bounding box center [658, 102] width 5 height 7
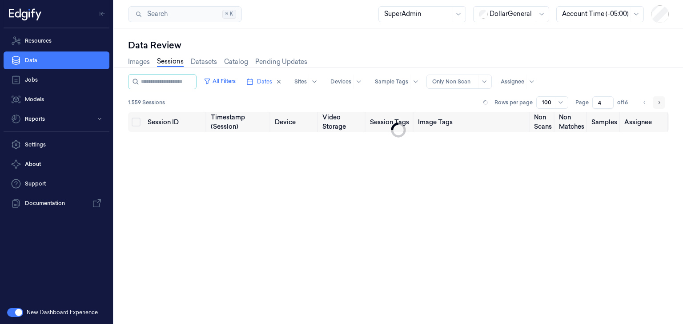
click at [657, 104] on icon "Go to next page" at bounding box center [658, 102] width 5 height 7
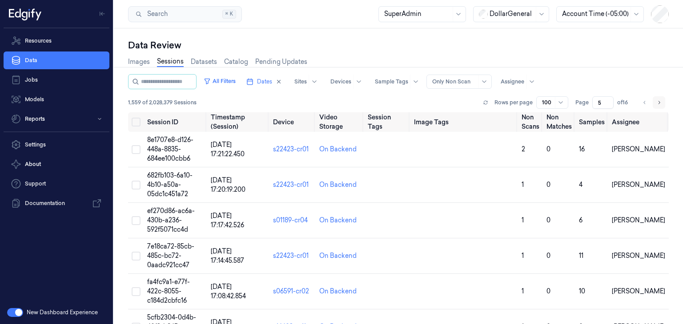
click at [657, 104] on icon "Go to next page" at bounding box center [658, 102] width 5 height 7
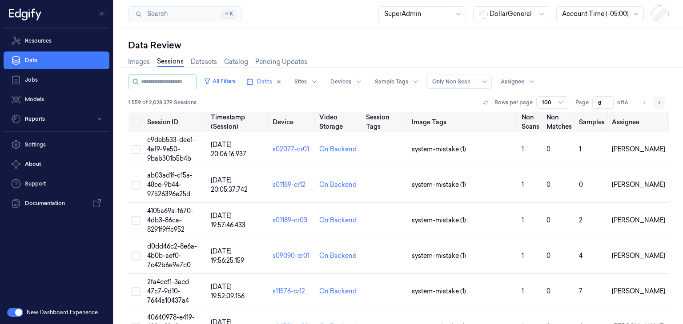
click at [657, 104] on icon "Go to next page" at bounding box center [658, 102] width 5 height 7
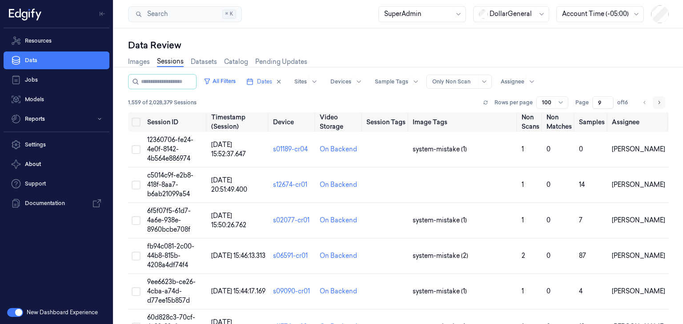
click at [657, 104] on icon "Go to next page" at bounding box center [658, 102] width 5 height 7
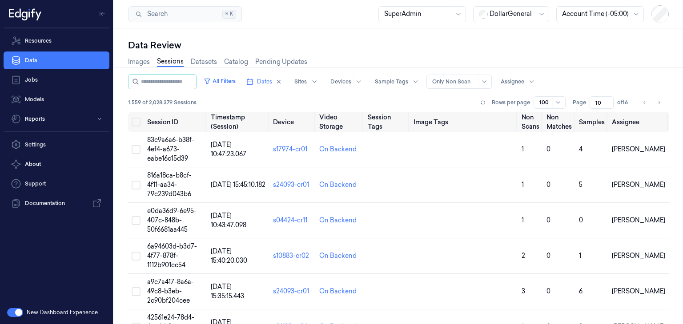
click at [548, 100] on div "100" at bounding box center [549, 102] width 32 height 12
click at [547, 150] on div "200" at bounding box center [543, 148] width 12 height 9
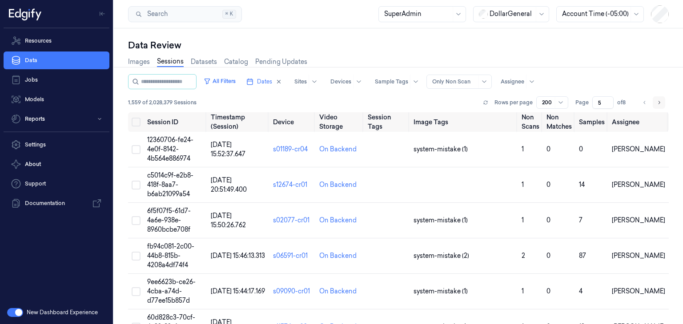
click at [656, 105] on icon "Go to next page" at bounding box center [658, 102] width 5 height 7
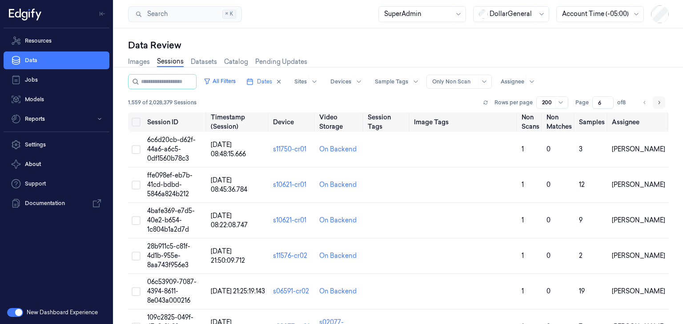
click at [656, 105] on icon "Go to next page" at bounding box center [658, 102] width 5 height 7
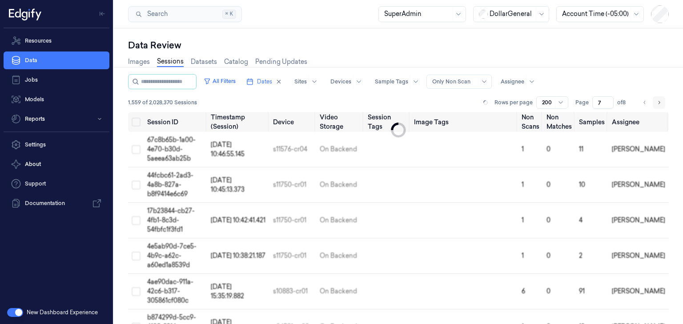
click at [656, 105] on icon "Go to next page" at bounding box center [658, 102] width 5 height 7
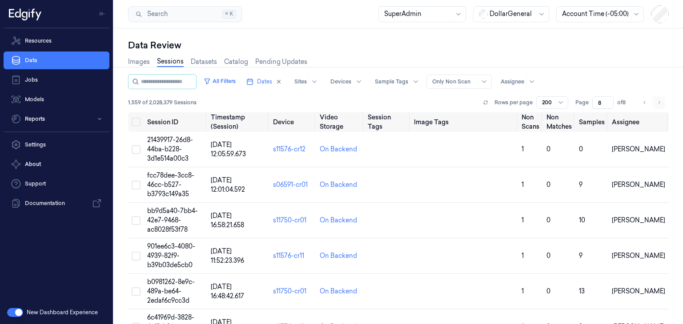
click at [656, 105] on li "pagination" at bounding box center [658, 102] width 12 height 12
click at [646, 100] on button "Go to previous page" at bounding box center [644, 102] width 12 height 12
type input "7"
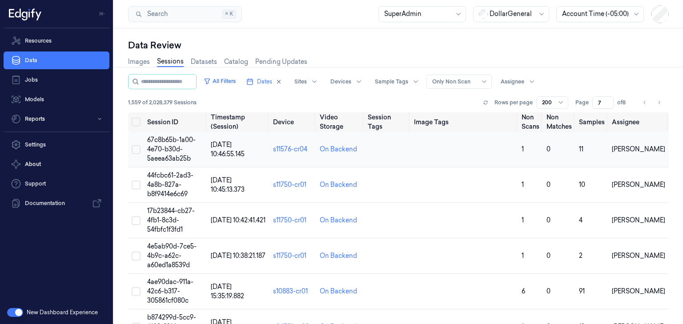
click at [164, 152] on span "67c8b65b-1a00-4e70-b30d-5aeea63ab25b" at bounding box center [171, 149] width 48 height 27
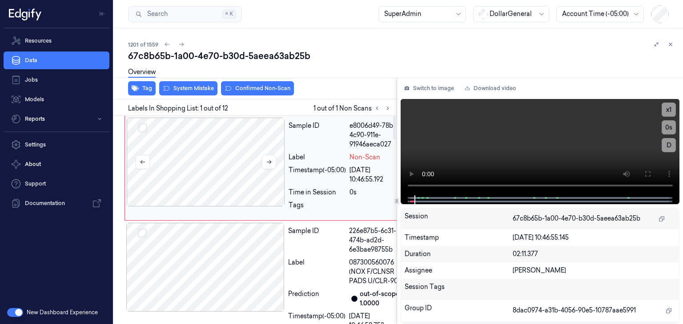
click at [239, 152] on div at bounding box center [206, 162] width 158 height 89
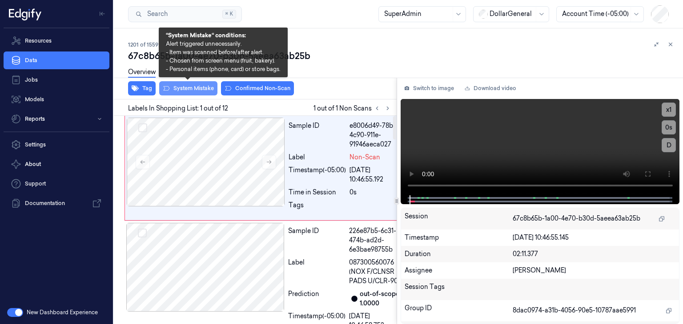
click at [177, 88] on button "System Mistake" at bounding box center [188, 88] width 58 height 14
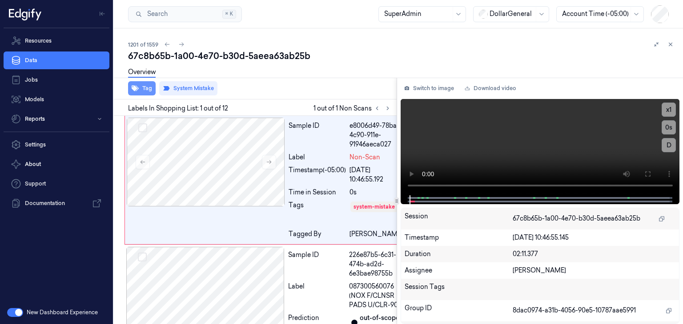
click at [144, 87] on button "Tag" at bounding box center [142, 88] width 28 height 14
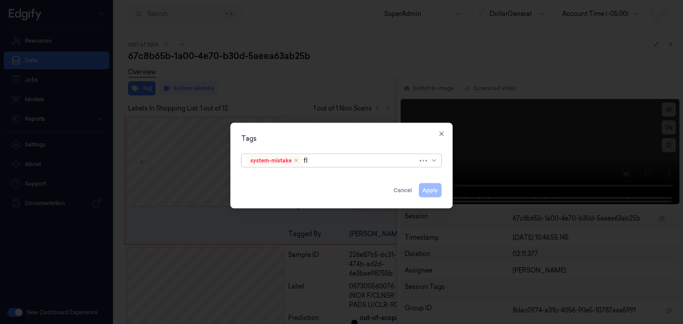
type input "flo"
click at [340, 178] on div "flooid bug" at bounding box center [341, 178] width 188 height 9
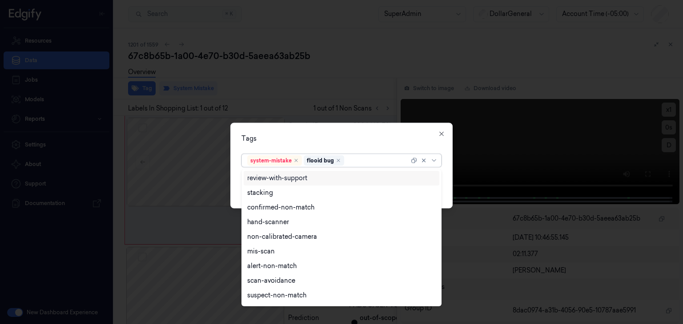
click at [411, 136] on div "Tags" at bounding box center [341, 138] width 200 height 9
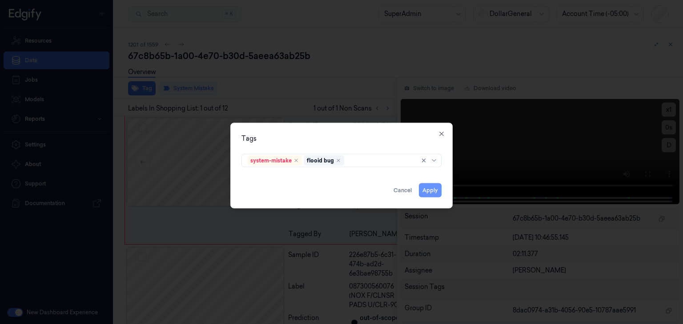
click at [425, 189] on button "Apply" at bounding box center [430, 191] width 23 height 14
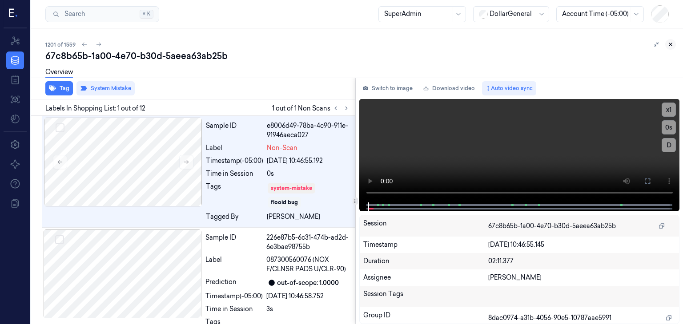
click at [667, 44] on button at bounding box center [670, 44] width 11 height 11
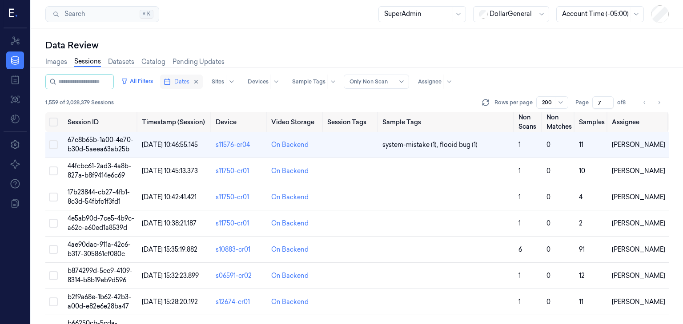
click at [189, 82] on span "Dates" at bounding box center [181, 82] width 15 height 8
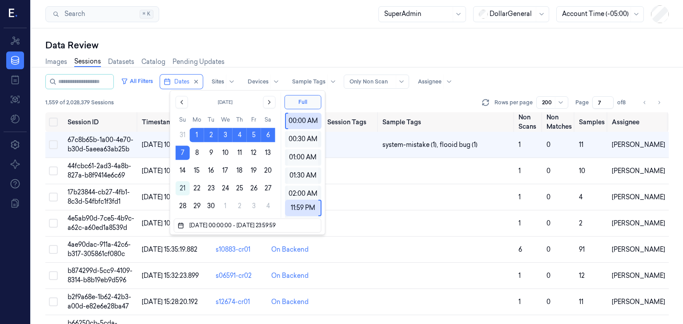
click at [393, 102] on div "1,559 of 2,028,379 Sessions Rows per page 200 Page 7 of 8" at bounding box center [356, 102] width 623 height 12
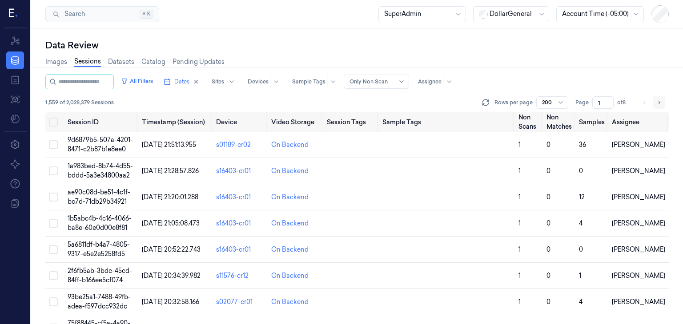
click at [661, 106] on button "Go to next page" at bounding box center [658, 102] width 12 height 12
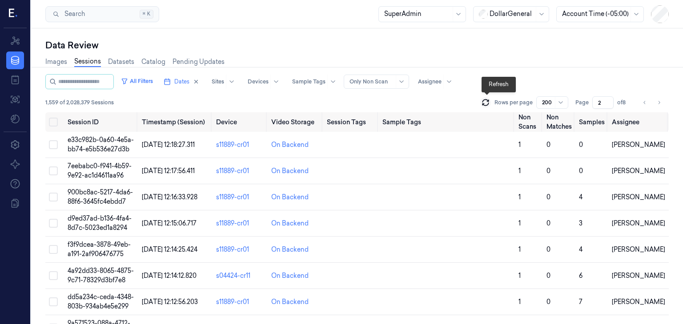
click at [483, 103] on icon at bounding box center [485, 104] width 6 height 3
click at [662, 101] on button "Go to next page" at bounding box center [658, 102] width 12 height 12
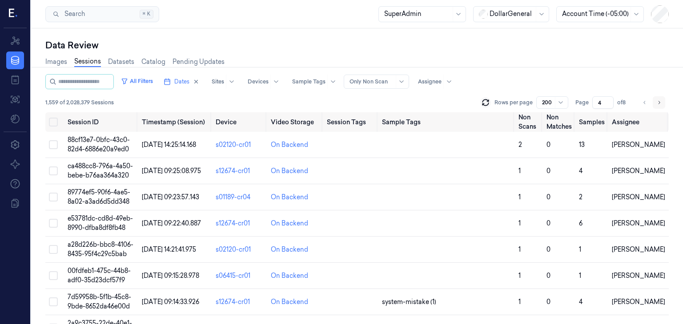
click at [662, 101] on button "Go to next page" at bounding box center [658, 102] width 12 height 12
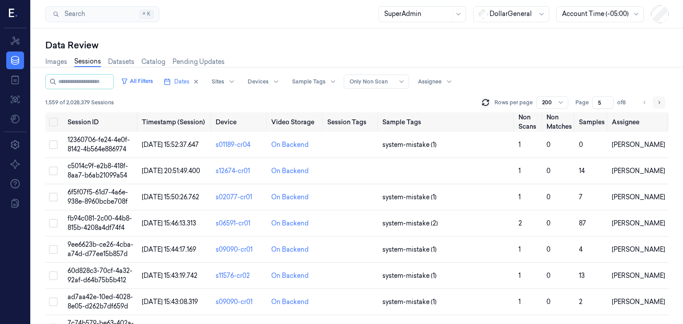
click at [662, 101] on button "Go to next page" at bounding box center [658, 102] width 12 height 12
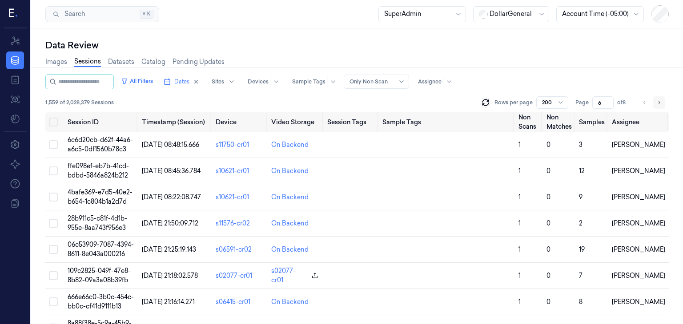
click at [662, 101] on button "Go to next page" at bounding box center [658, 102] width 12 height 12
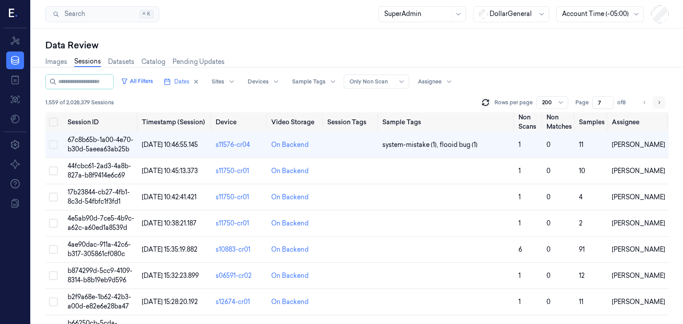
click at [662, 101] on button "Go to next page" at bounding box center [658, 102] width 12 height 12
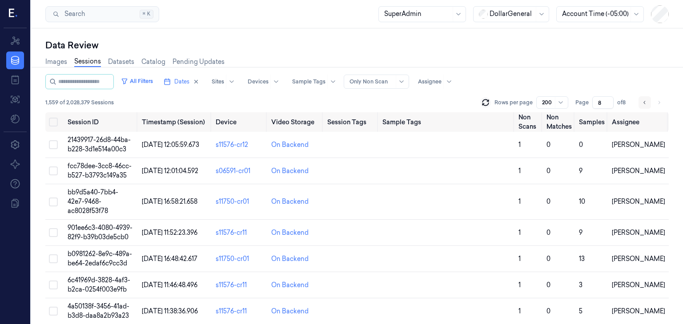
click at [645, 102] on icon "Go to previous page" at bounding box center [644, 102] width 5 height 7
type input "7"
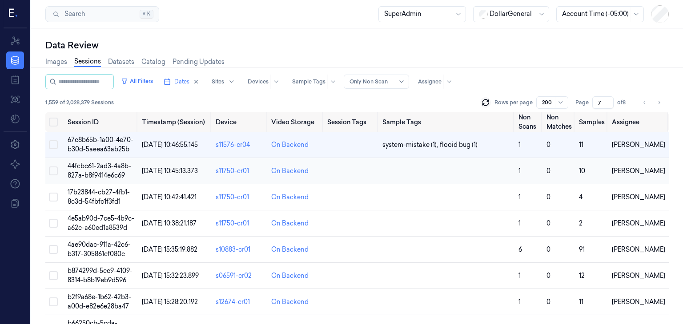
click at [108, 165] on span "44fcbc61-2ad3-4a8b-827a-b8f9414e6c69" at bounding box center [100, 170] width 64 height 17
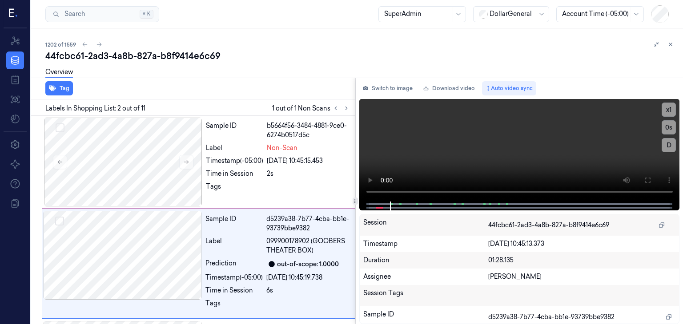
scroll to position [43, 0]
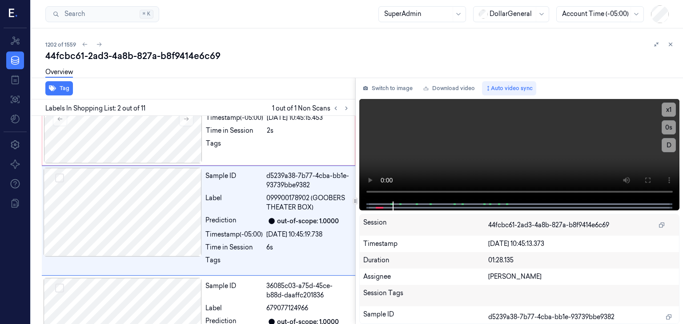
click at [100, 89] on div "Tag" at bounding box center [192, 89] width 328 height 22
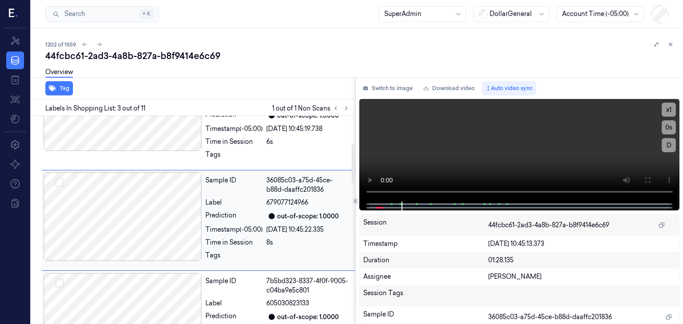
scroll to position [0, 0]
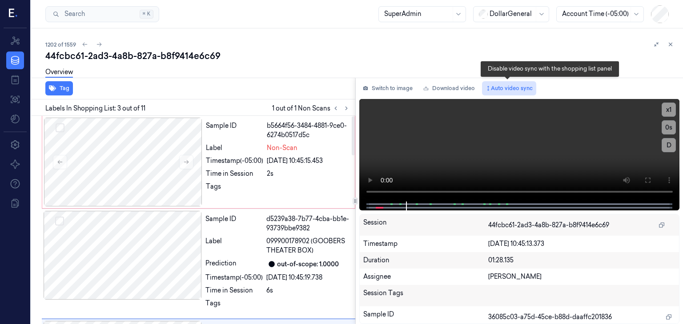
click at [505, 90] on button "Auto video sync" at bounding box center [509, 88] width 54 height 14
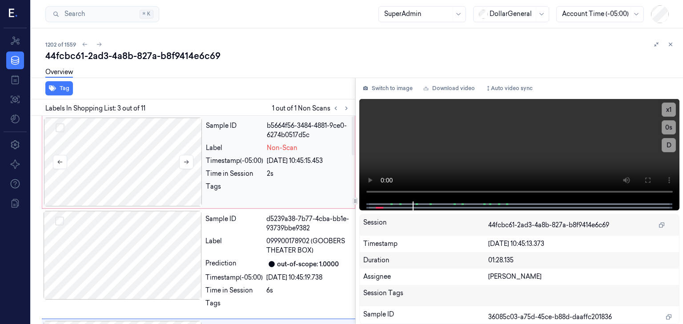
click at [156, 164] on div at bounding box center [123, 162] width 158 height 89
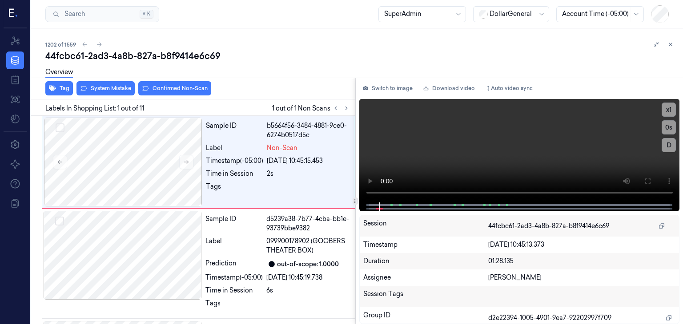
click at [117, 84] on div "Overview" at bounding box center [360, 73] width 630 height 23
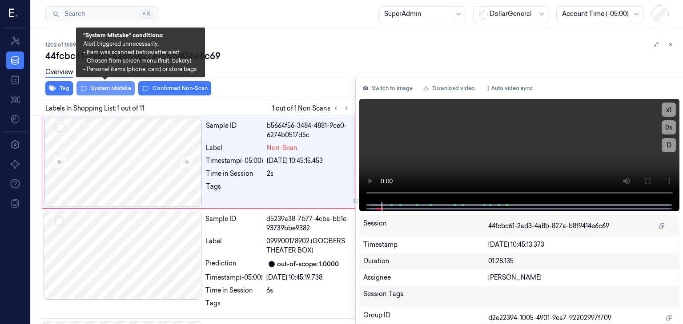
click at [118, 88] on button "System Mistake" at bounding box center [105, 88] width 58 height 14
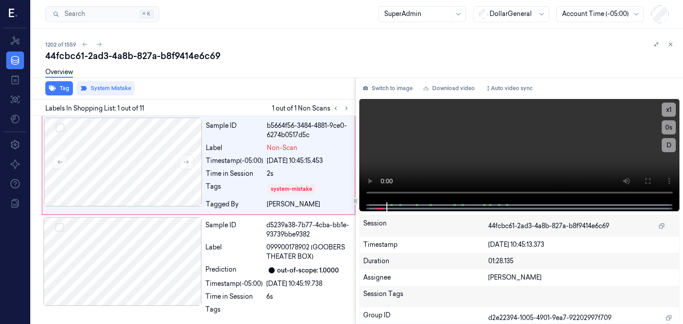
click at [251, 73] on div "Overview" at bounding box center [360, 73] width 630 height 23
click at [68, 89] on button "Tag" at bounding box center [59, 88] width 28 height 14
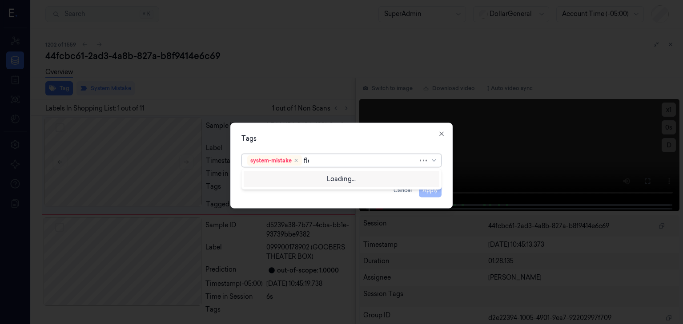
type input "floo"
click at [340, 180] on div "flooid bug" at bounding box center [341, 178] width 188 height 9
click at [374, 143] on div "Tags" at bounding box center [341, 138] width 200 height 9
click at [426, 188] on button "Apply" at bounding box center [430, 191] width 23 height 14
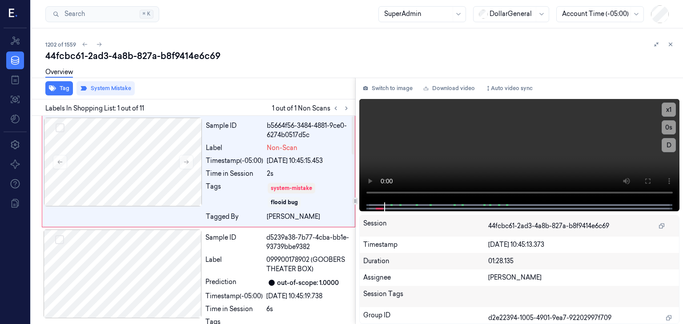
click at [274, 53] on div "44fcbc61-2ad3-4a8b-827a-b8f9414e6c69" at bounding box center [360, 56] width 630 height 12
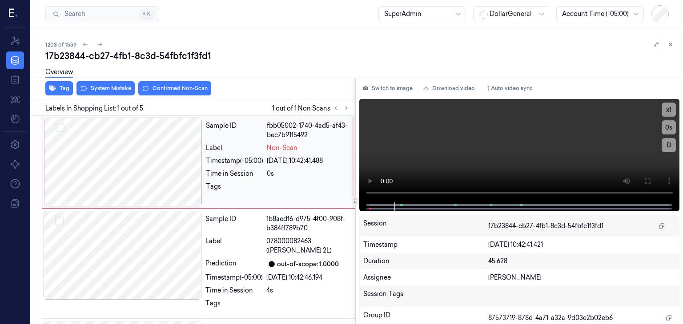
click at [176, 161] on div at bounding box center [123, 162] width 158 height 89
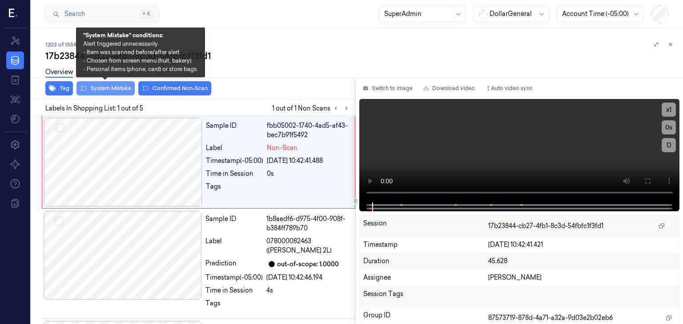
click at [104, 91] on button "System Mistake" at bounding box center [105, 88] width 58 height 14
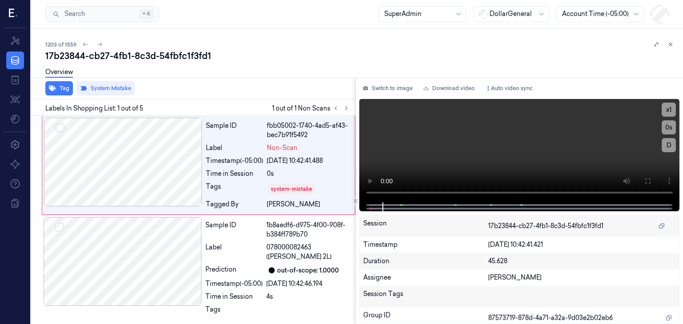
click at [294, 44] on div "1203 of 1559" at bounding box center [360, 44] width 630 height 11
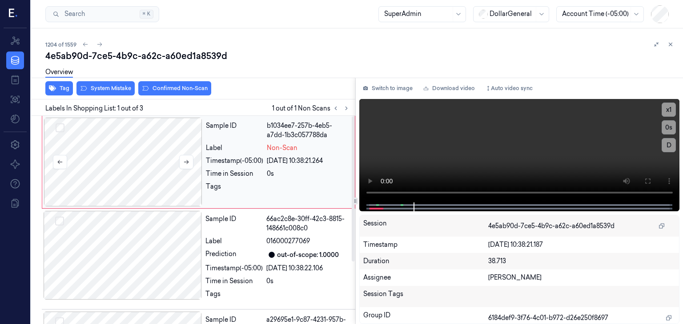
click at [128, 168] on div at bounding box center [123, 162] width 158 height 89
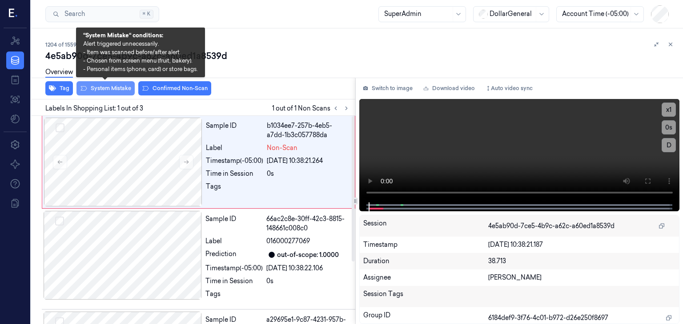
click at [115, 92] on button "System Mistake" at bounding box center [105, 88] width 58 height 14
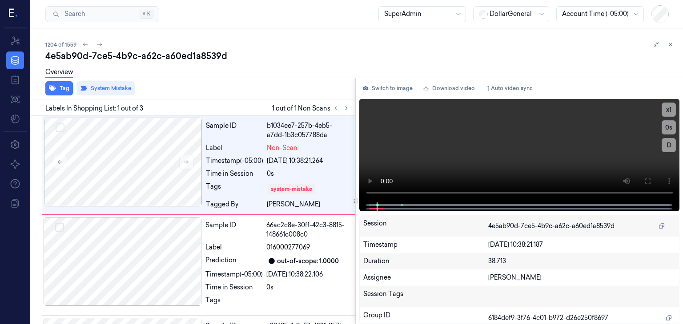
click at [308, 49] on div "1204 of 1559" at bounding box center [360, 44] width 630 height 11
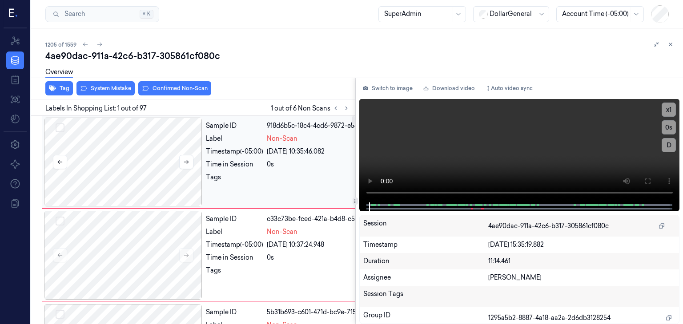
click at [108, 175] on div at bounding box center [123, 162] width 158 height 89
click at [194, 156] on div at bounding box center [123, 162] width 158 height 89
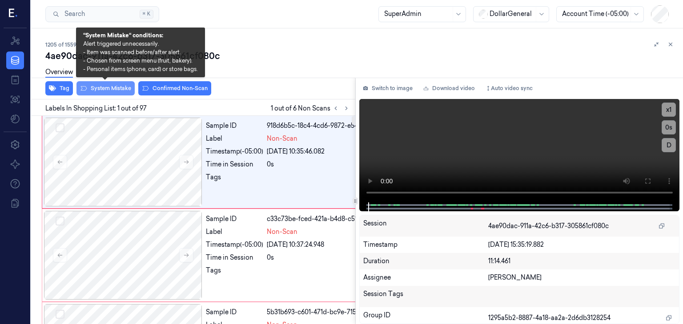
click at [119, 85] on button "System Mistake" at bounding box center [105, 88] width 58 height 14
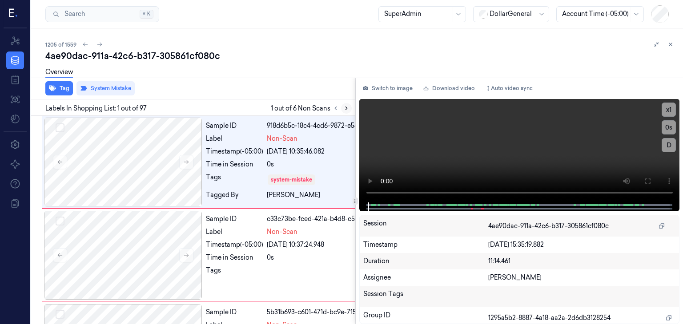
click at [347, 107] on icon at bounding box center [346, 108] width 6 height 6
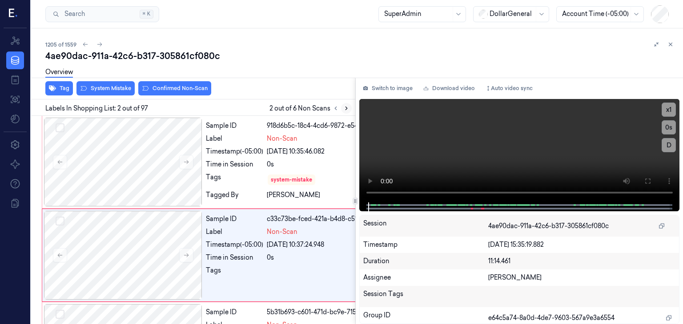
scroll to position [41, 0]
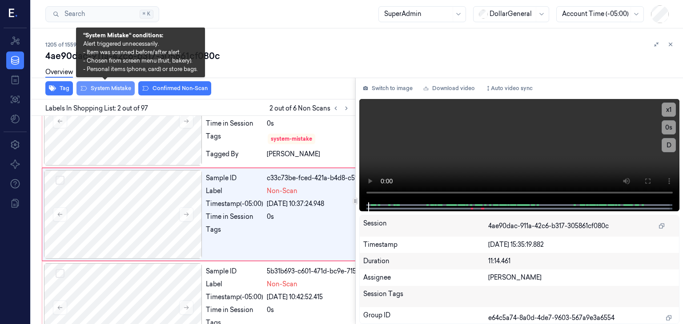
click at [124, 88] on button "System Mistake" at bounding box center [105, 88] width 58 height 14
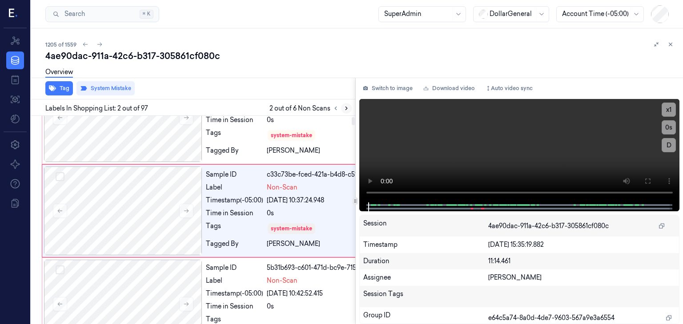
click at [345, 108] on icon at bounding box center [346, 108] width 6 height 6
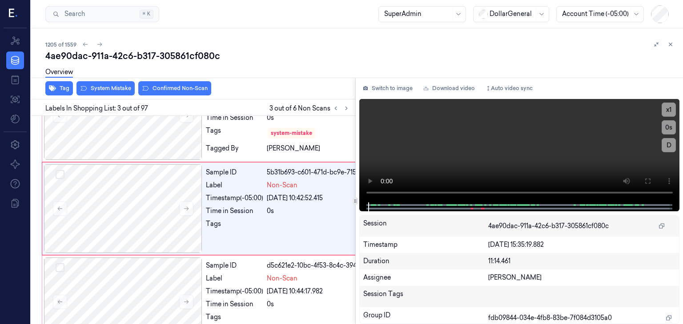
scroll to position [140, 0]
click at [124, 84] on div "Overview" at bounding box center [360, 73] width 630 height 23
click at [124, 88] on button "System Mistake" at bounding box center [105, 88] width 58 height 14
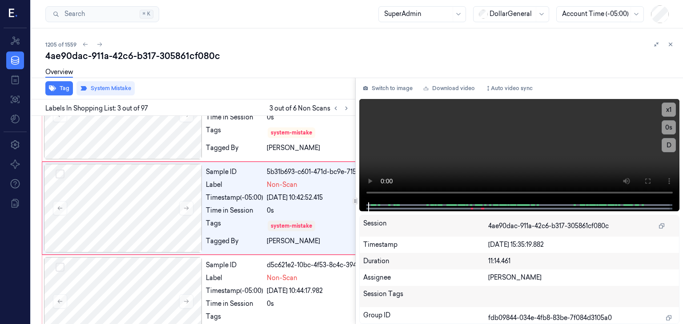
scroll to position [144, 0]
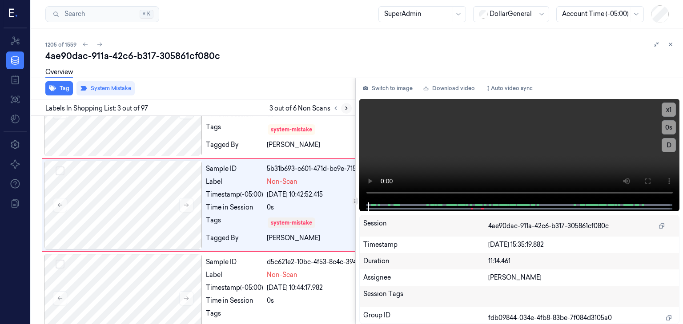
click at [345, 107] on icon at bounding box center [346, 108] width 6 height 6
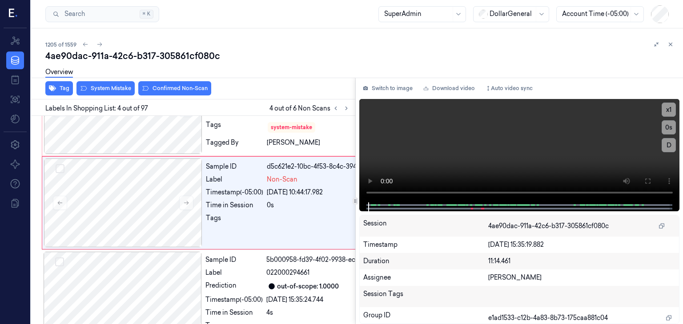
scroll to position [240, 0]
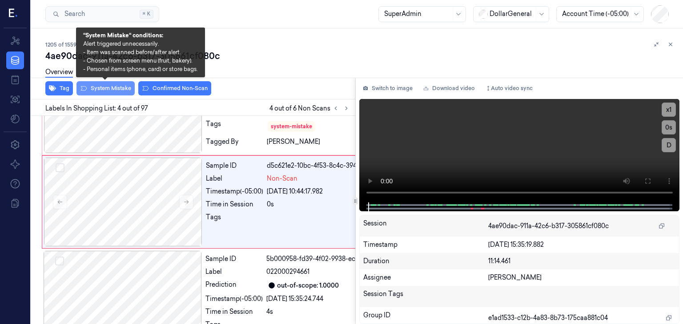
click at [114, 90] on button "System Mistake" at bounding box center [105, 88] width 58 height 14
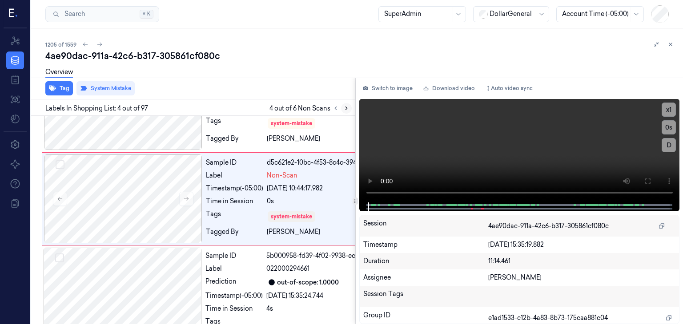
click at [346, 112] on button at bounding box center [346, 108] width 11 height 11
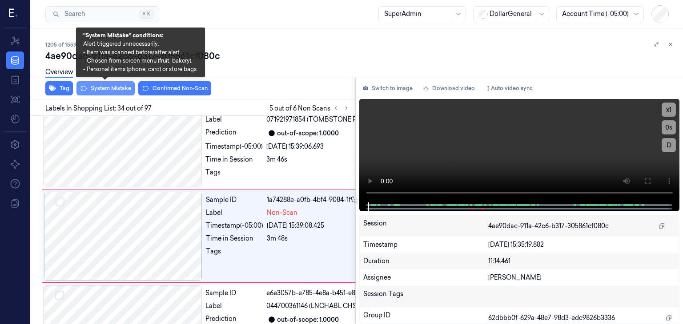
click at [119, 91] on button "System Mistake" at bounding box center [105, 88] width 58 height 14
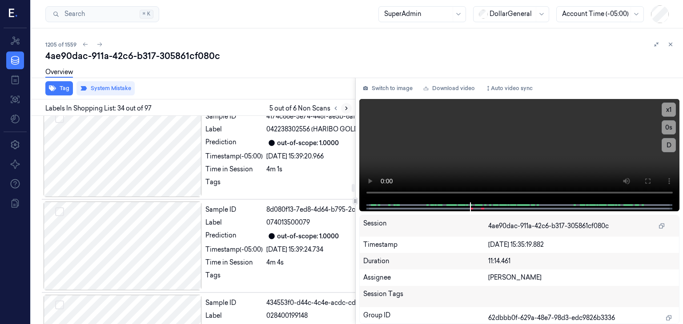
click at [348, 110] on icon at bounding box center [346, 108] width 6 height 6
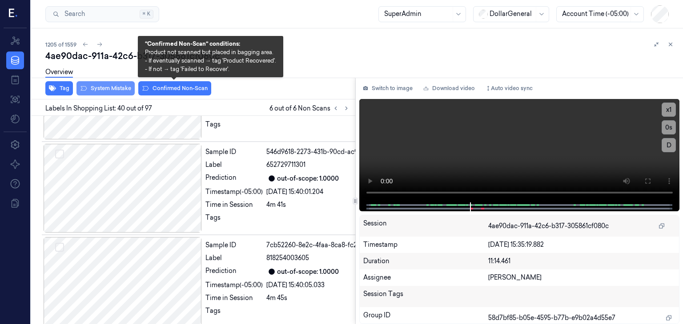
scroll to position [4002, 0]
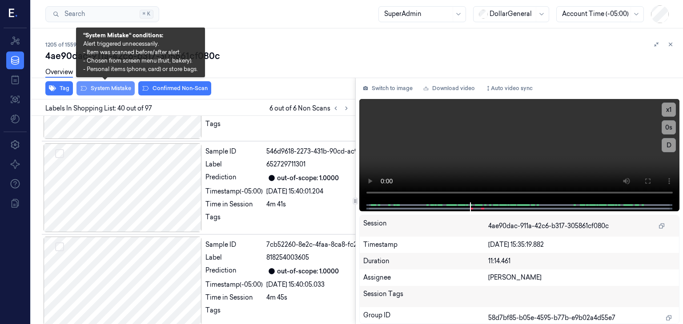
click at [128, 91] on button "System Mistake" at bounding box center [105, 88] width 58 height 14
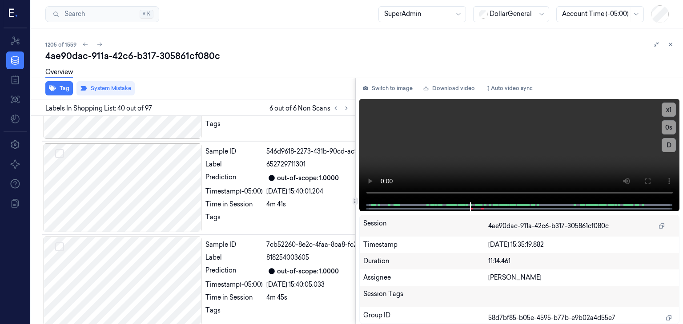
scroll to position [4005, 0]
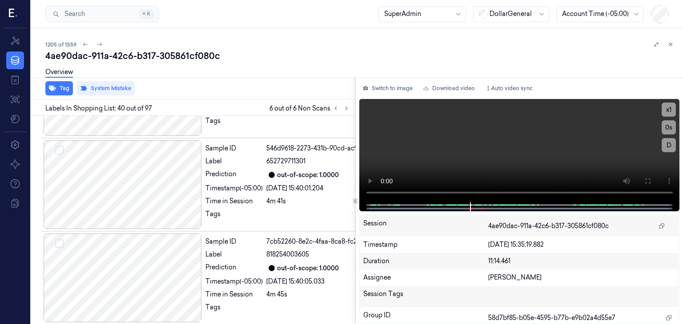
click at [284, 70] on div "Overview" at bounding box center [360, 73] width 630 height 23
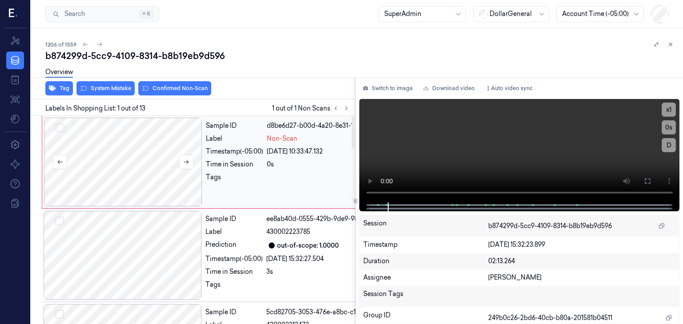
click at [154, 154] on div at bounding box center [123, 162] width 158 height 89
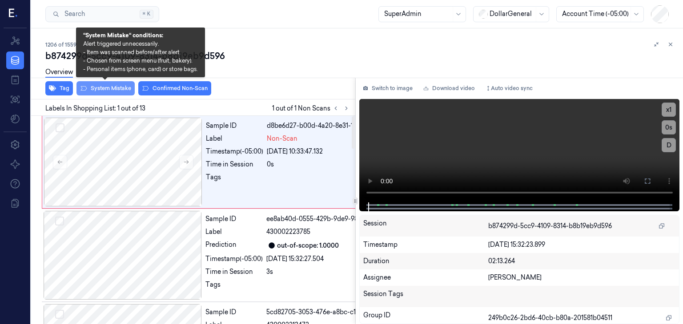
click at [119, 88] on button "System Mistake" at bounding box center [105, 88] width 58 height 14
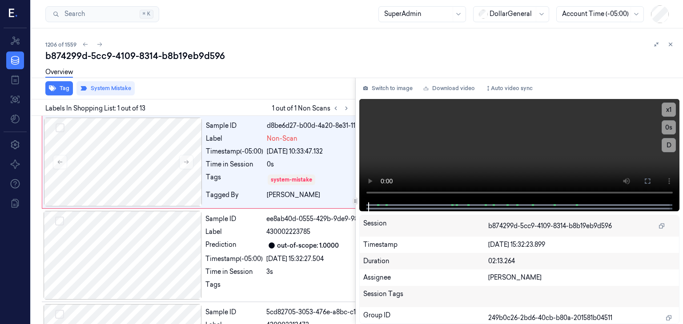
click at [286, 52] on div "b874299d-5cc9-4109-8314-b8b19eb9d596" at bounding box center [360, 56] width 630 height 12
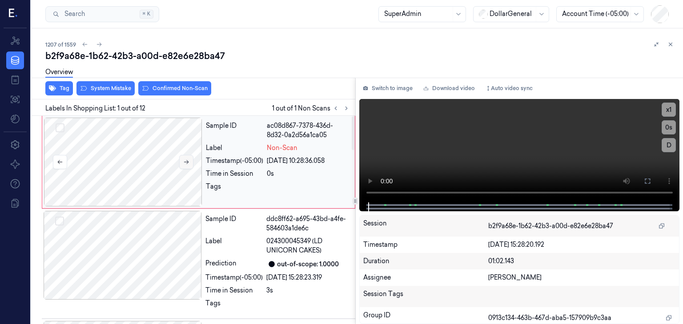
click at [186, 160] on icon at bounding box center [186, 162] width 6 height 6
click at [379, 88] on button "Switch to image" at bounding box center [387, 88] width 57 height 14
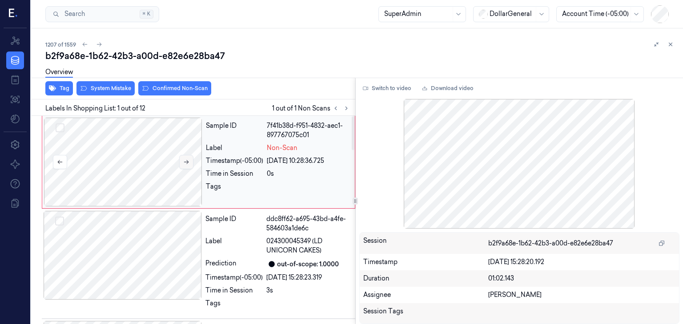
click at [185, 165] on button at bounding box center [186, 162] width 14 height 14
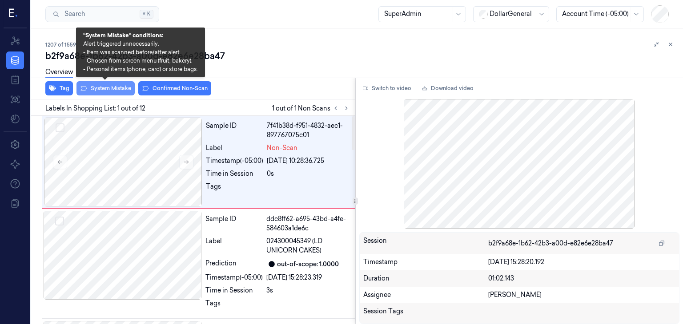
click at [107, 92] on button "System Mistake" at bounding box center [105, 88] width 58 height 14
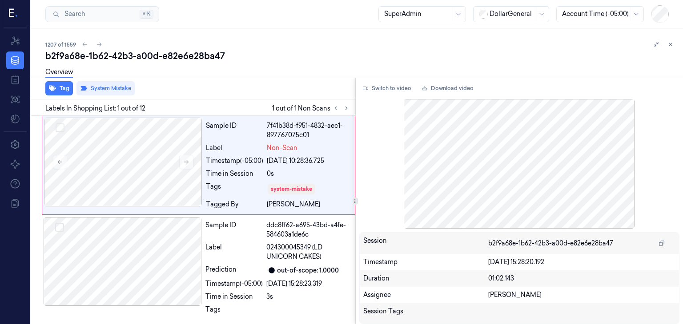
click at [296, 52] on div "b2f9a68e-1b62-42b3-a00d-e82e6e28ba47" at bounding box center [360, 56] width 630 height 12
click at [672, 45] on icon at bounding box center [670, 44] width 6 height 6
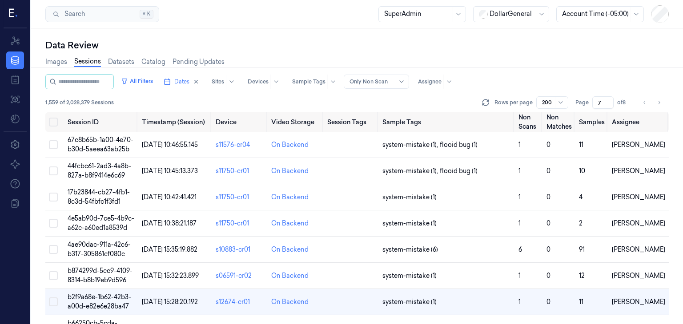
click at [471, 52] on div "Images Sessions Datasets Catalog Pending Updates" at bounding box center [356, 63] width 623 height 23
